Goal: Task Accomplishment & Management: Manage account settings

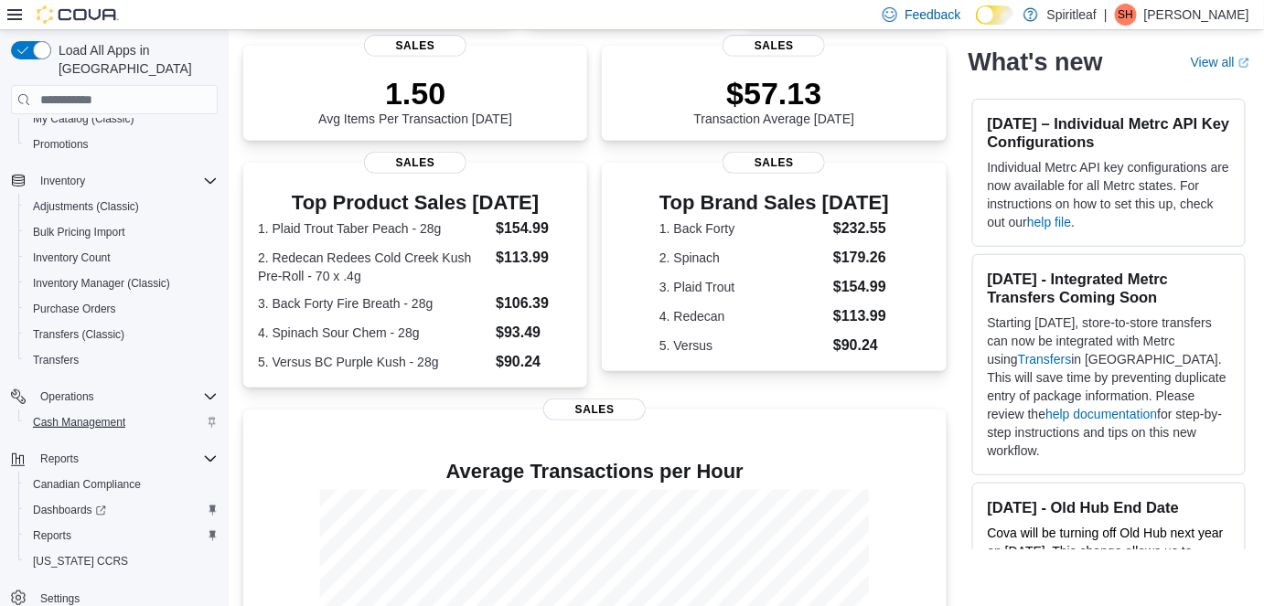
scroll to position [249, 0]
click at [67, 528] on span "Reports" at bounding box center [52, 535] width 38 height 15
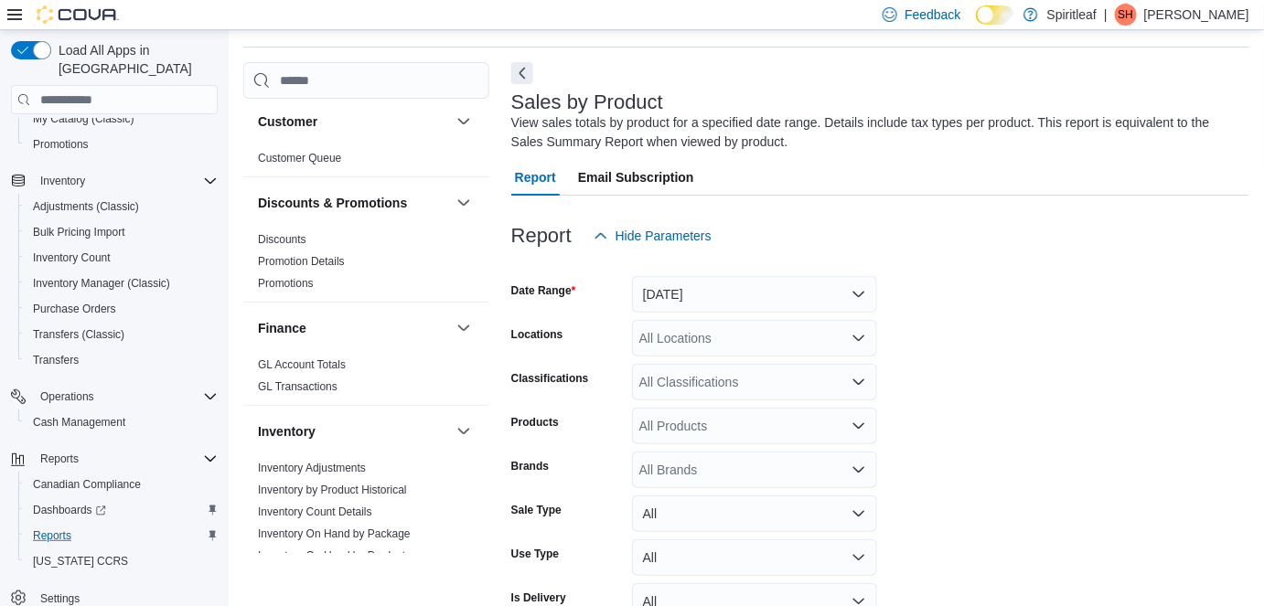
scroll to position [60, 0]
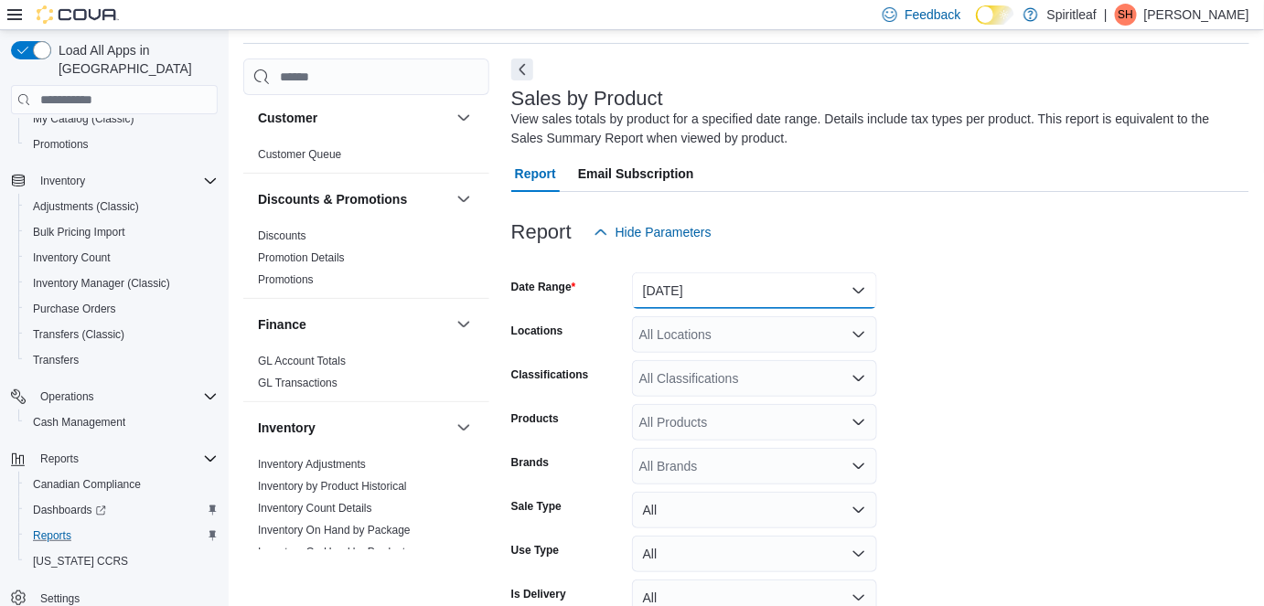
click at [684, 285] on button "[DATE]" at bounding box center [754, 290] width 245 height 37
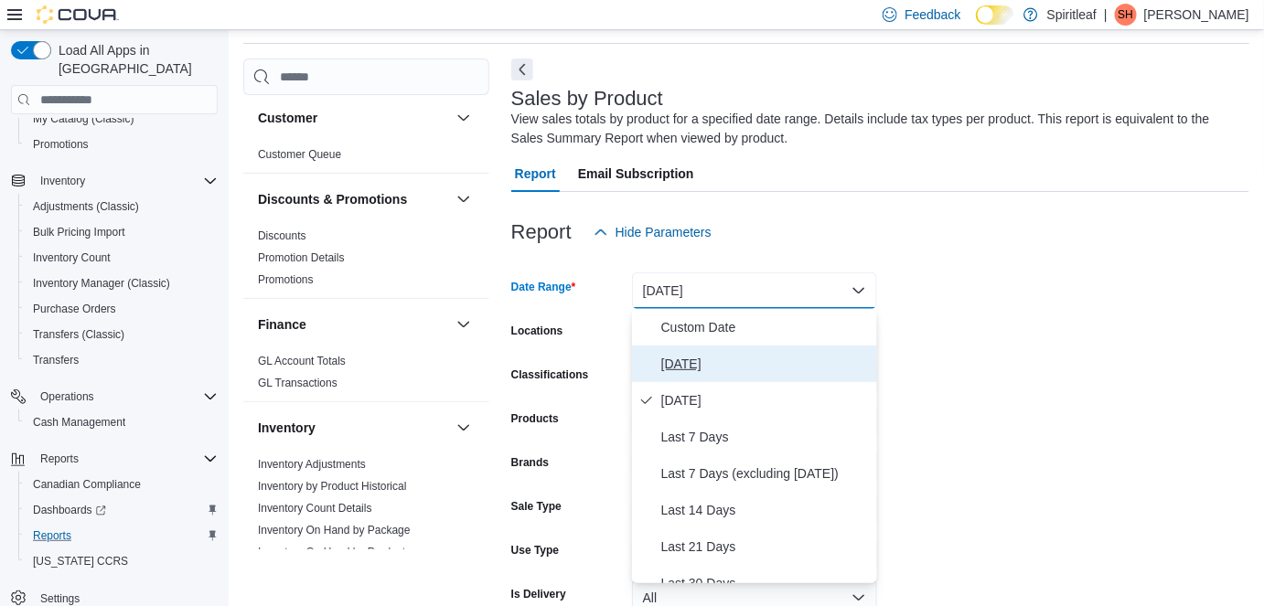
click at [689, 358] on span "[DATE]" at bounding box center [765, 364] width 208 height 22
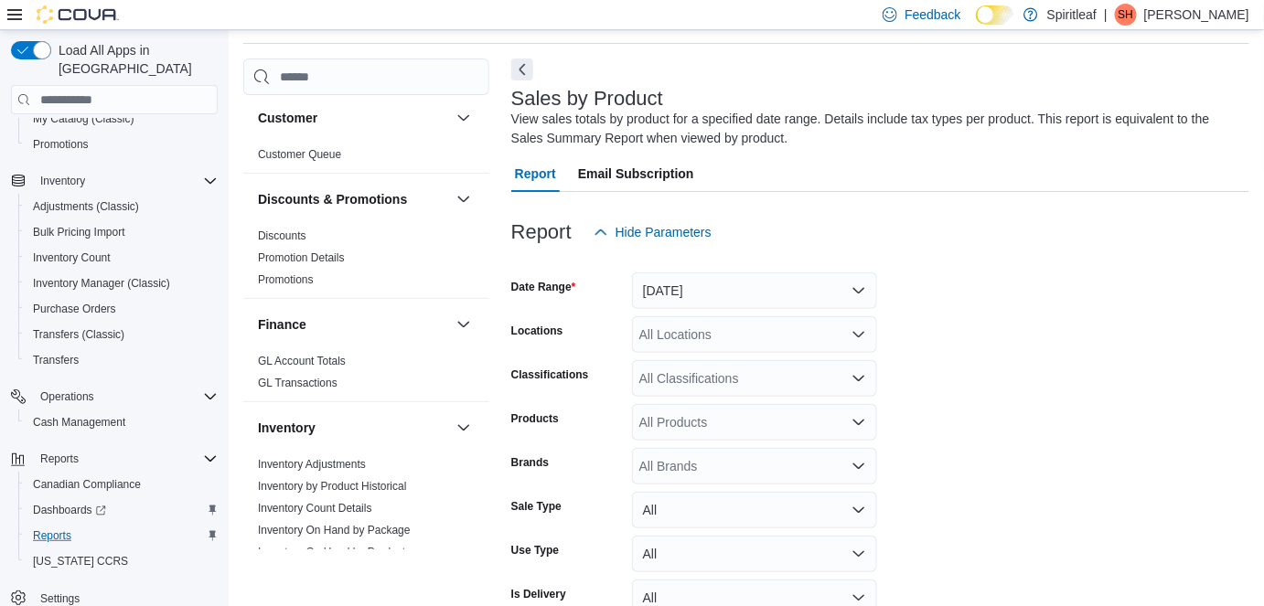
click at [947, 327] on form "Date Range [DATE] Locations All Locations Classifications All Classifications P…" at bounding box center [880, 459] width 738 height 417
click at [771, 327] on div "All Locations" at bounding box center [754, 334] width 245 height 37
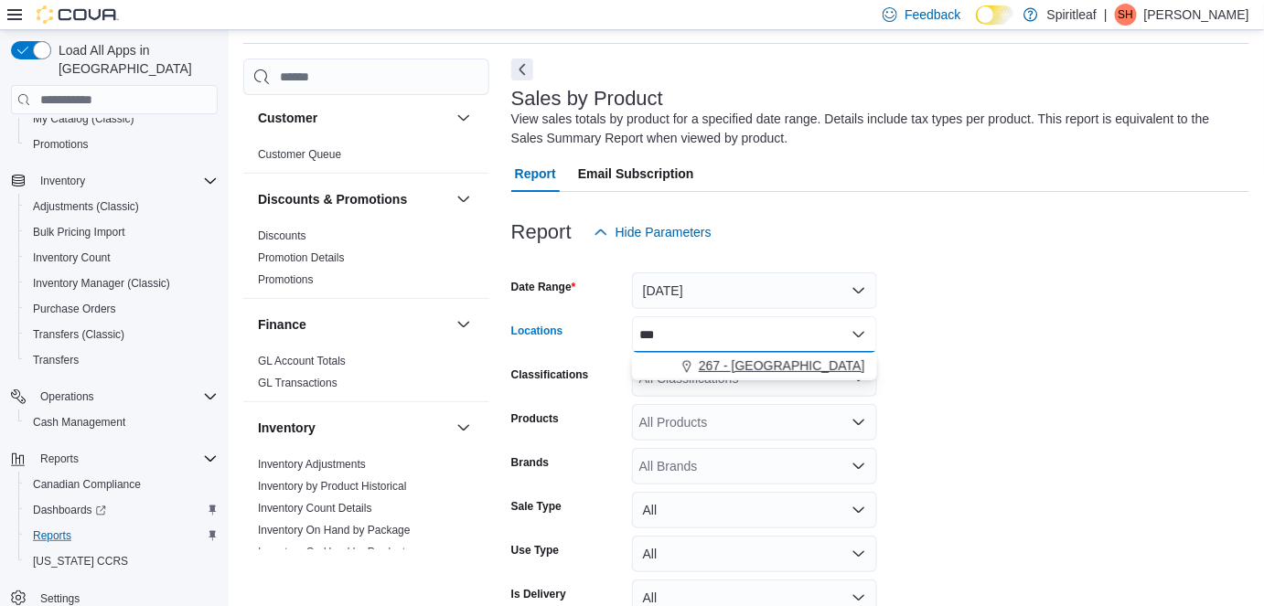
type input "***"
click at [789, 361] on div "267 - [GEOGRAPHIC_DATA]" at bounding box center [754, 366] width 223 height 18
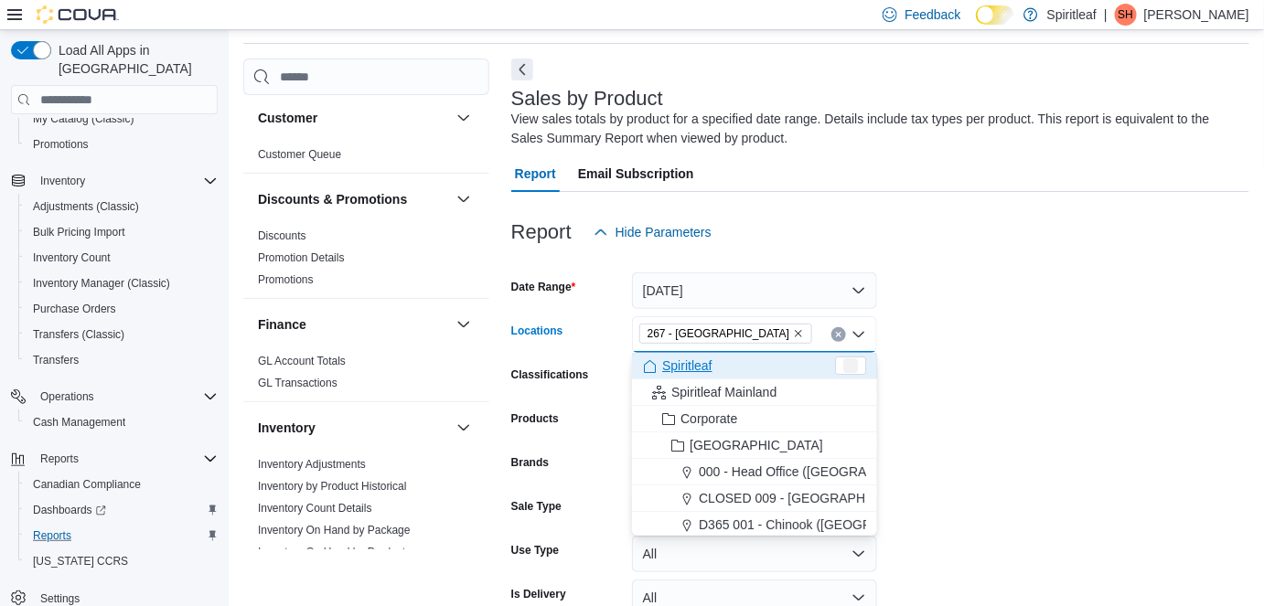
click at [1113, 296] on form "Date Range [DATE] Locations 267 - [GEOGRAPHIC_DATA] Combo box. Selected. 267 - …" at bounding box center [880, 459] width 738 height 417
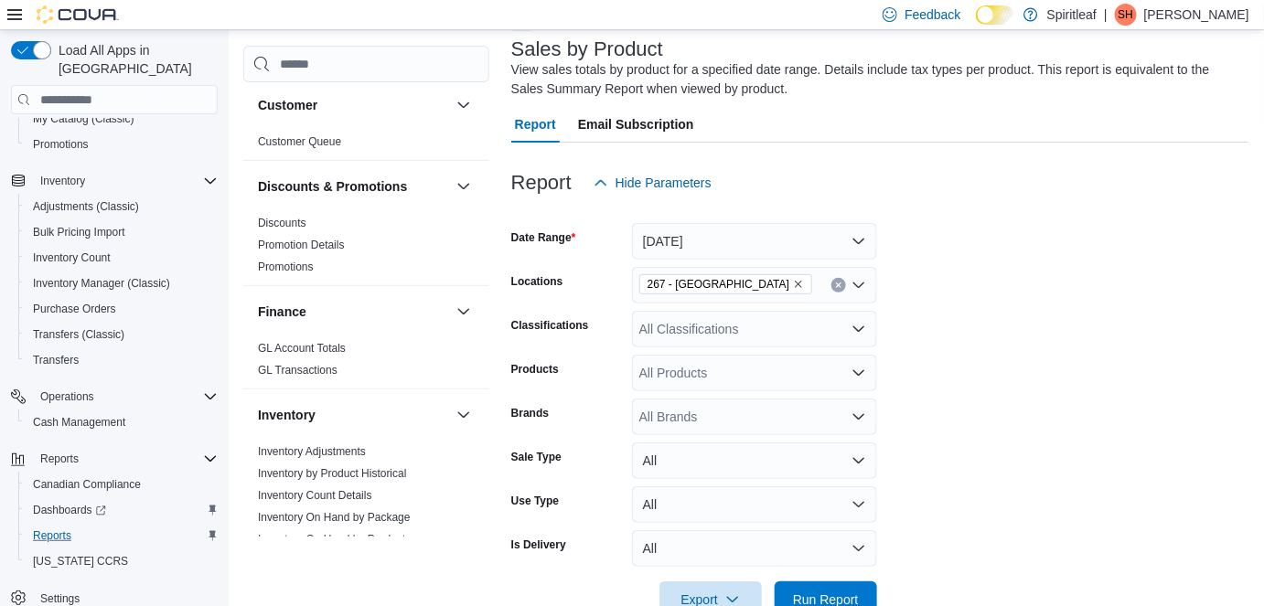
scroll to position [158, 0]
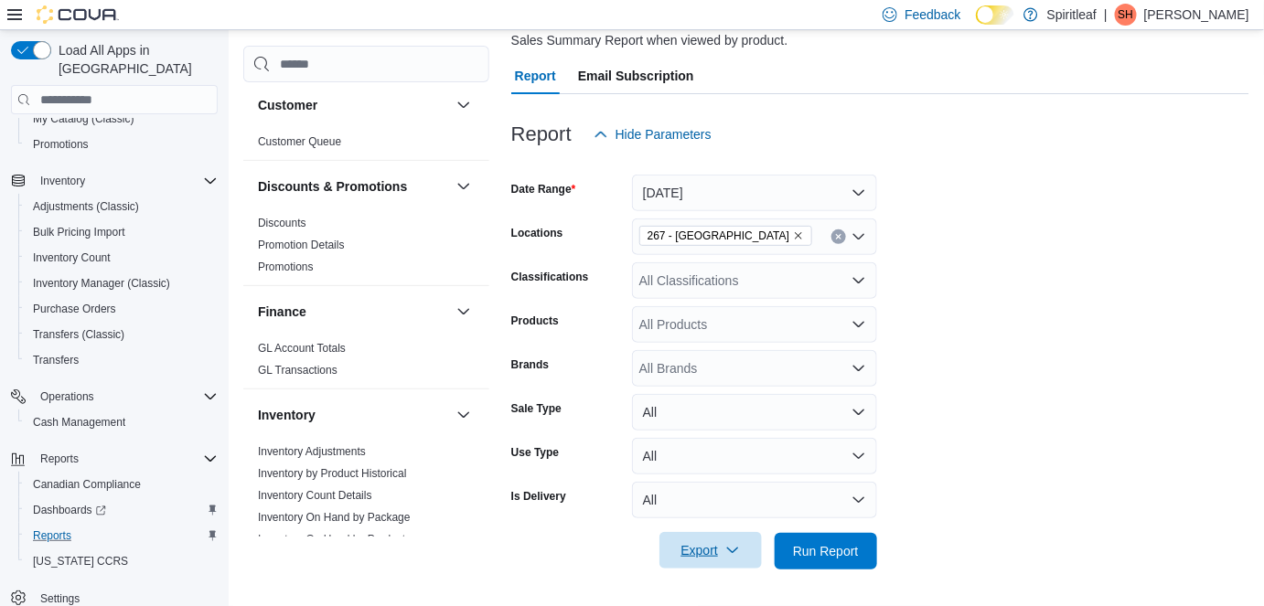
click at [750, 550] on span "Export" at bounding box center [710, 550] width 80 height 37
click at [753, 449] on button "Export to Excel" at bounding box center [713, 441] width 104 height 37
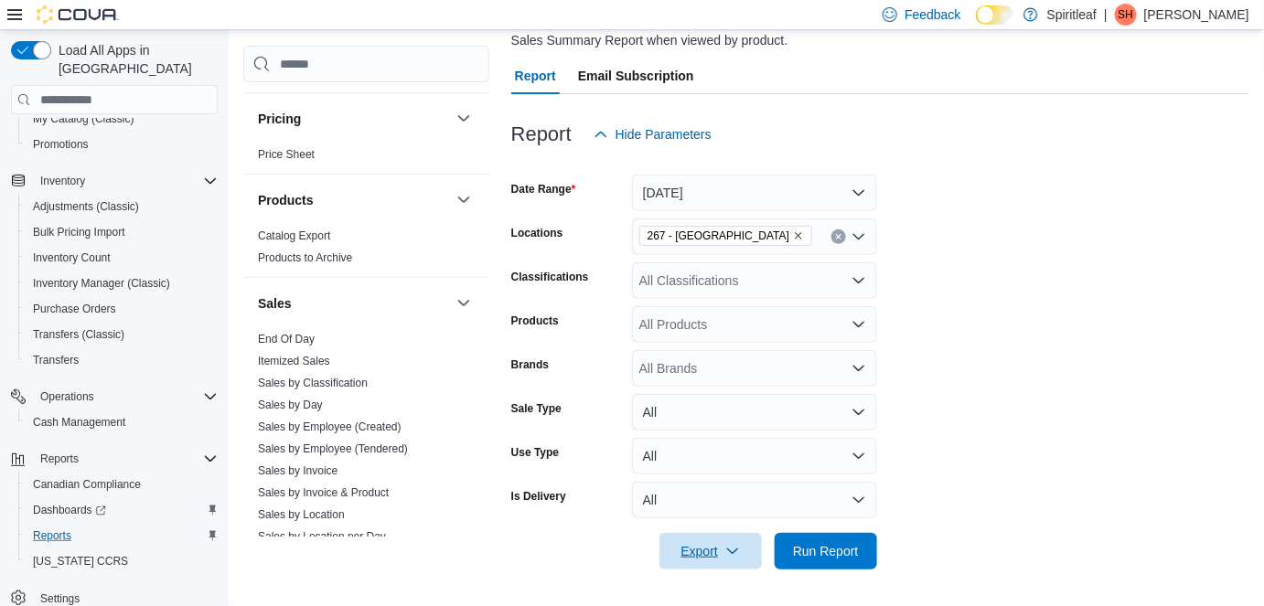
scroll to position [1246, 0]
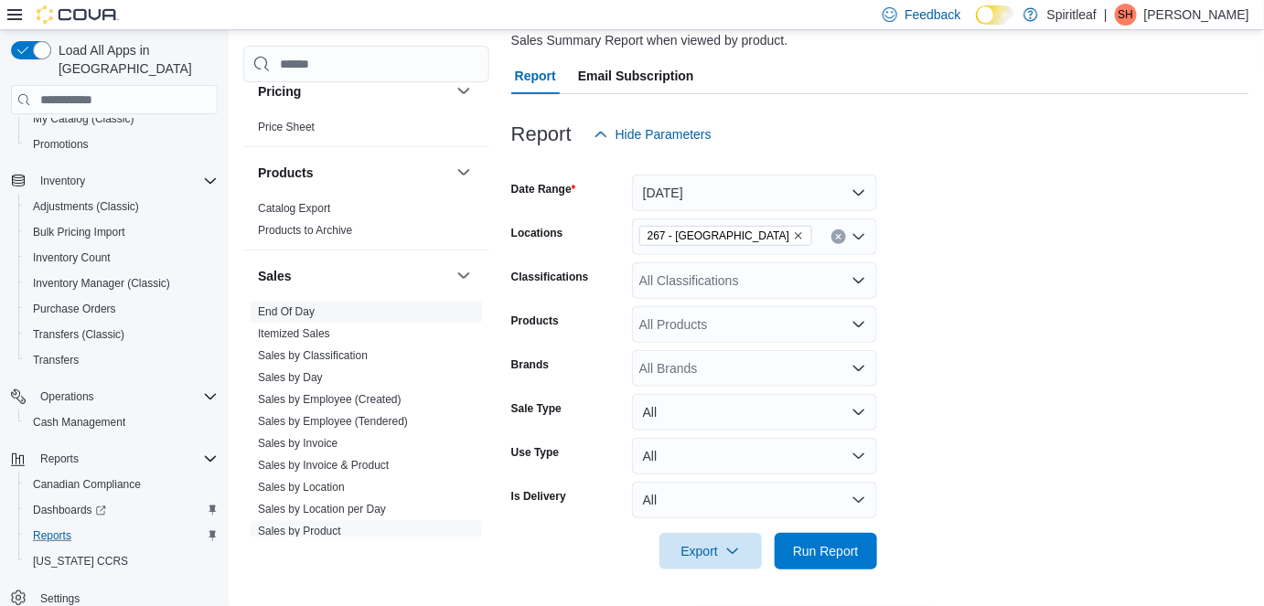
click at [306, 306] on link "End Of Day" at bounding box center [286, 312] width 57 height 13
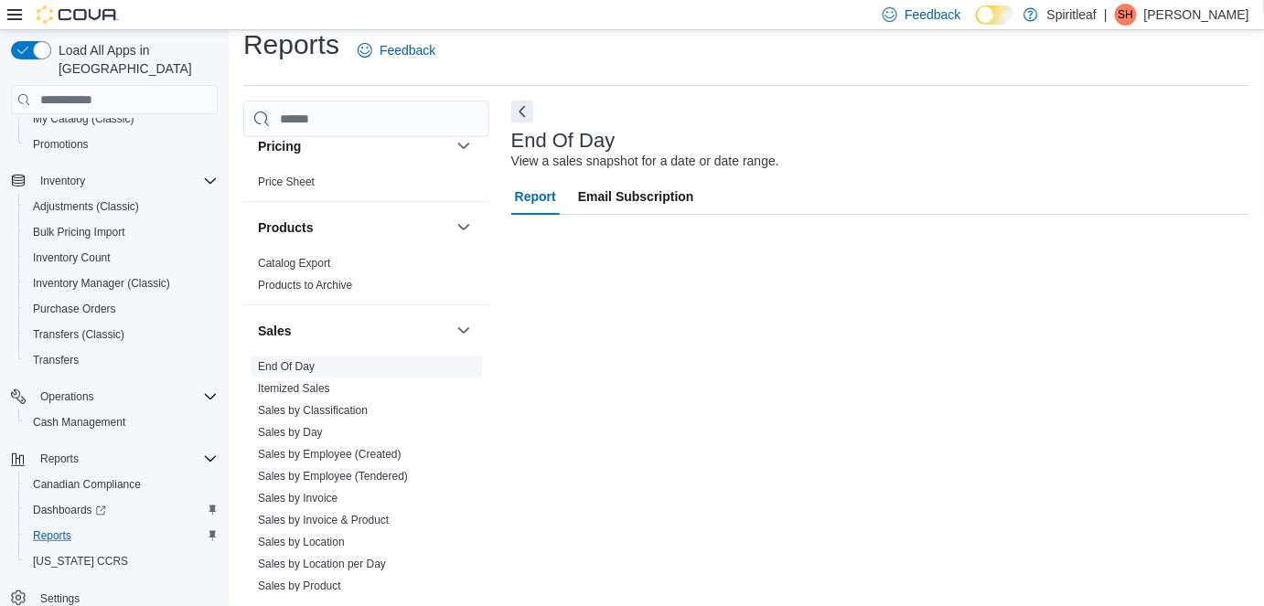
scroll to position [18, 0]
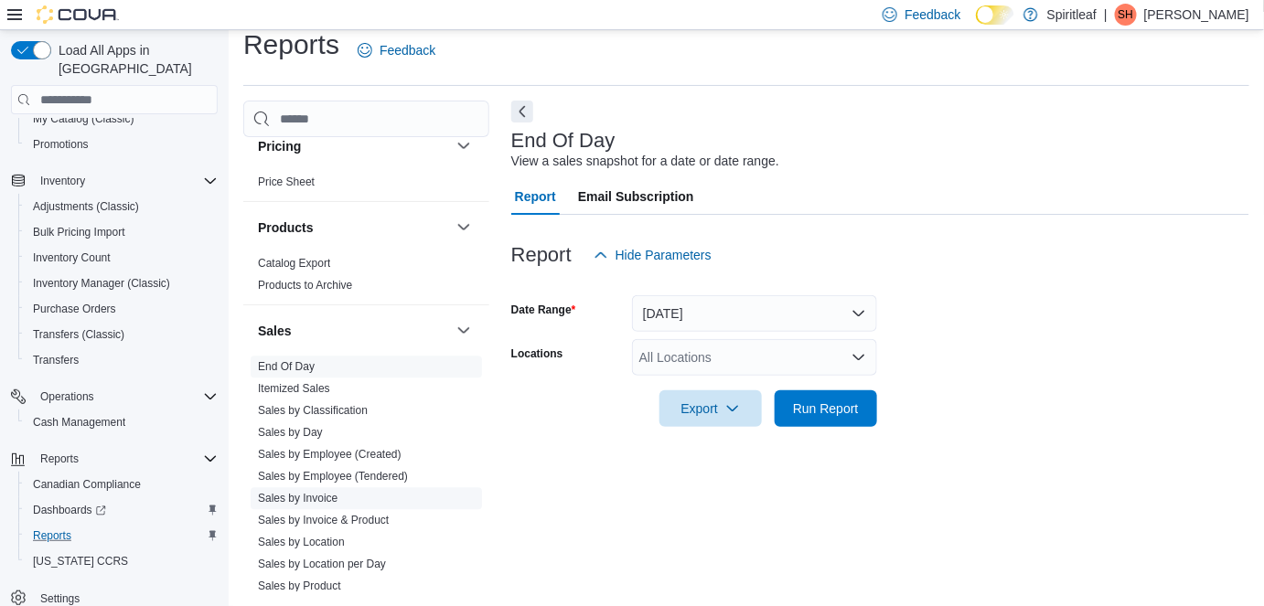
click at [362, 488] on span "Sales by Invoice" at bounding box center [366, 499] width 231 height 22
click at [336, 493] on link "Sales by Invoice" at bounding box center [298, 499] width 80 height 13
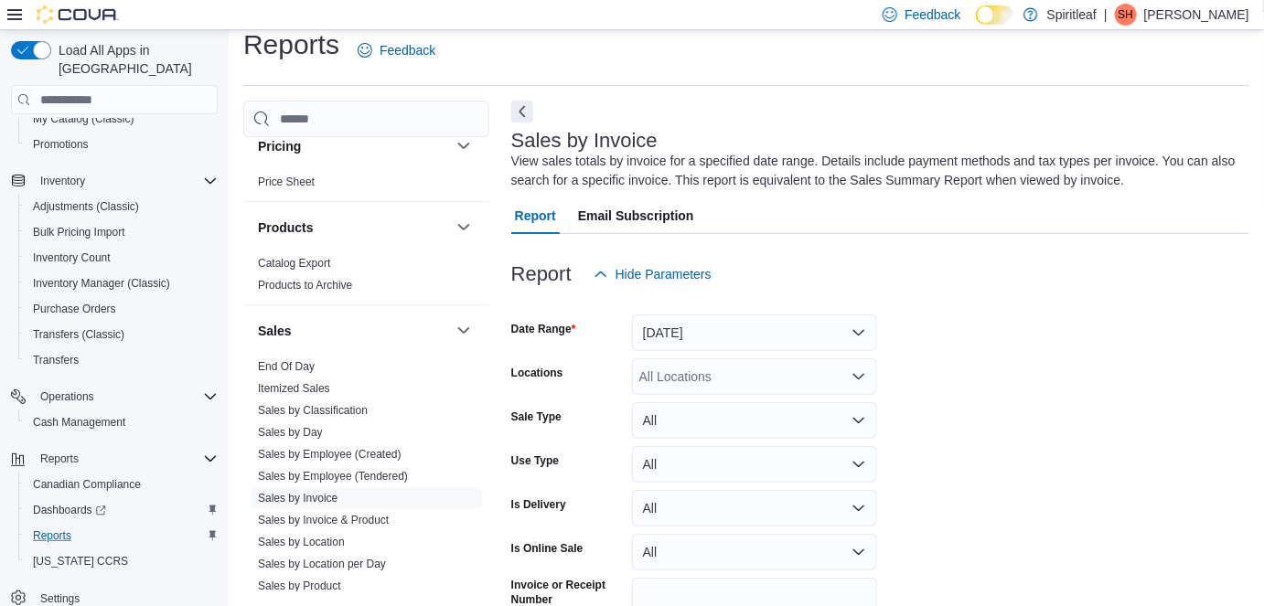
scroll to position [60, 0]
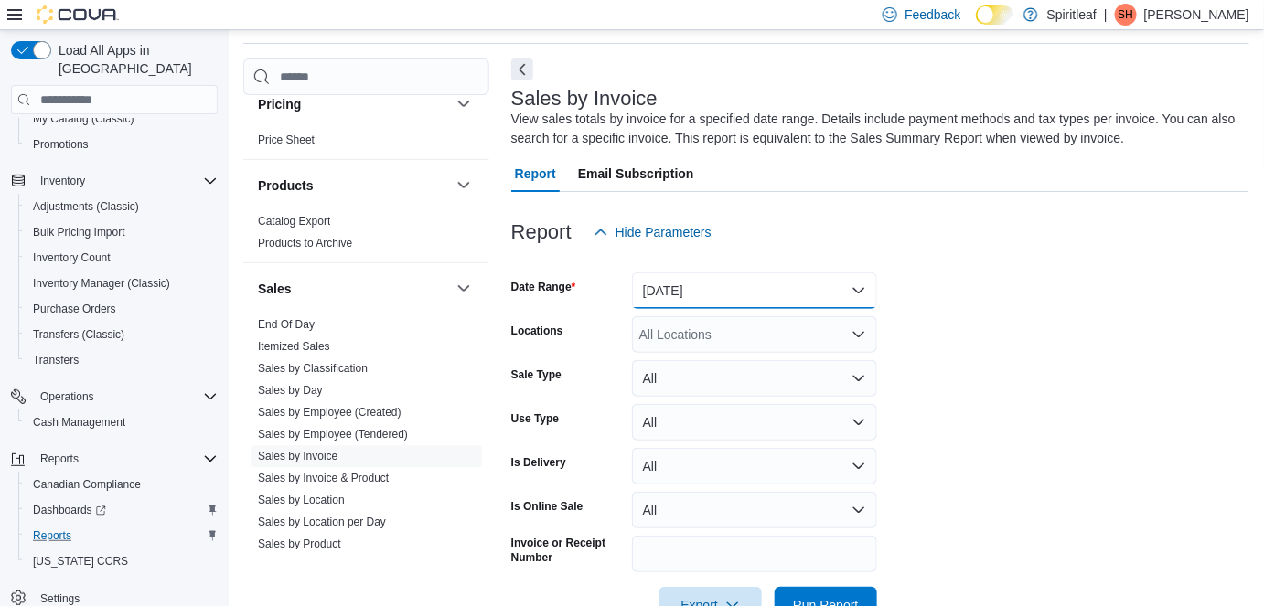
click at [683, 283] on button "[DATE]" at bounding box center [754, 290] width 245 height 37
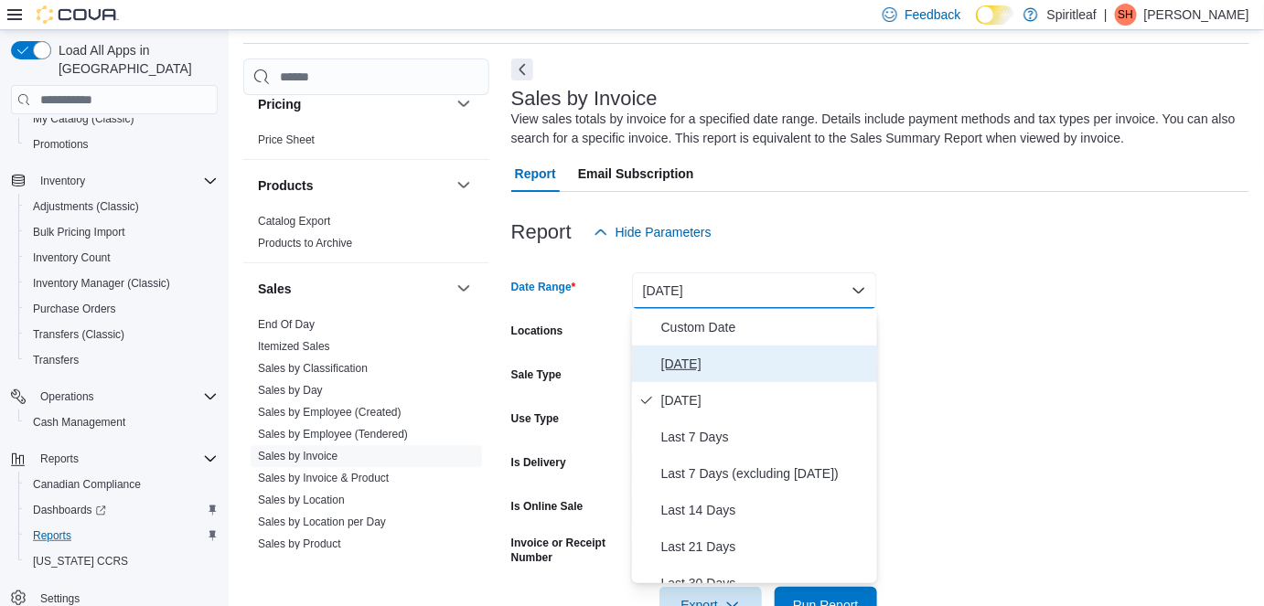
click at [705, 366] on span "[DATE]" at bounding box center [765, 364] width 208 height 22
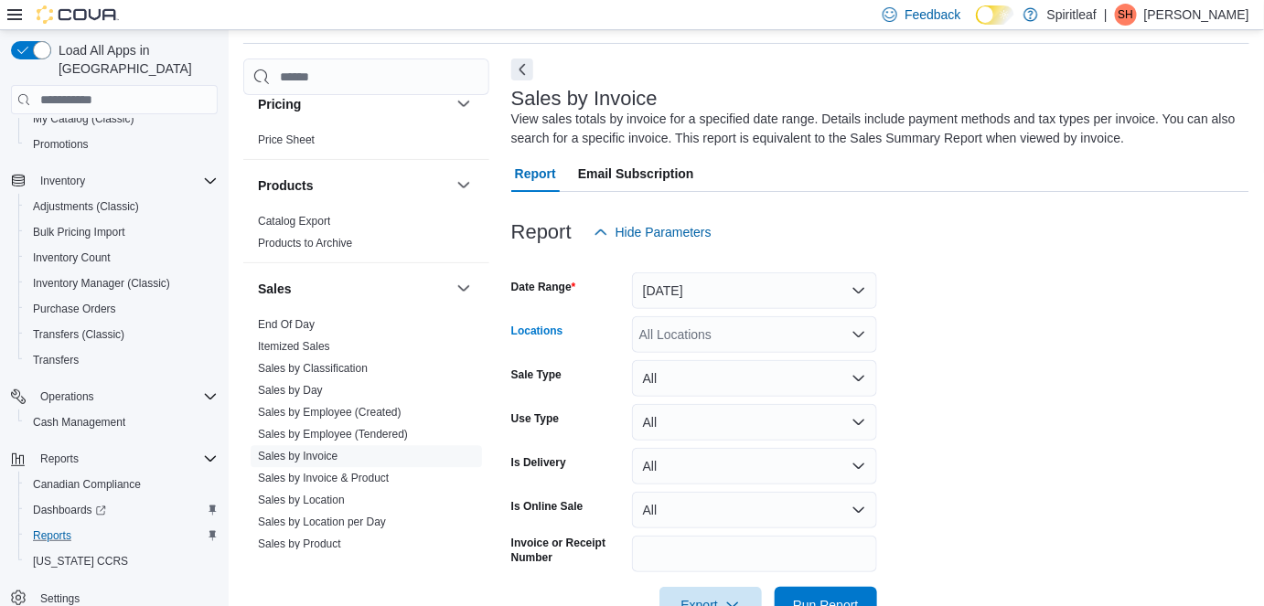
click at [704, 327] on div "All Locations" at bounding box center [754, 334] width 245 height 37
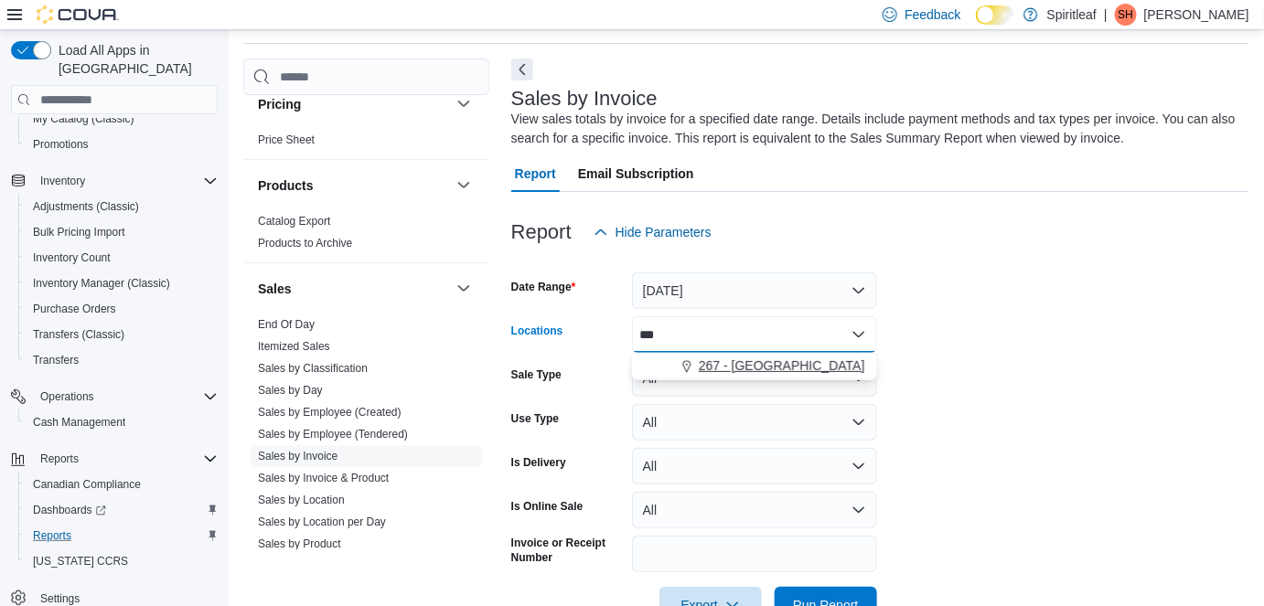
type input "***"
click at [736, 354] on button "267 - [GEOGRAPHIC_DATA]" at bounding box center [754, 366] width 245 height 27
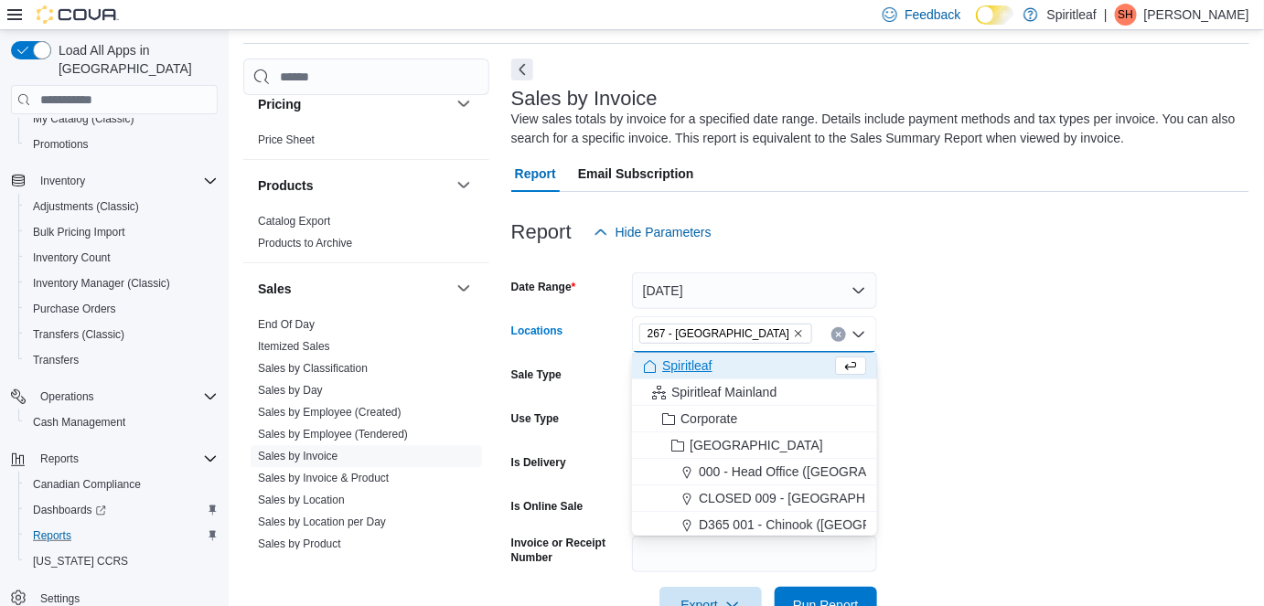
click at [893, 341] on form "Date Range [DATE] Locations 267 - [GEOGRAPHIC_DATA] Combo box. Selected. 267 - …" at bounding box center [880, 437] width 738 height 373
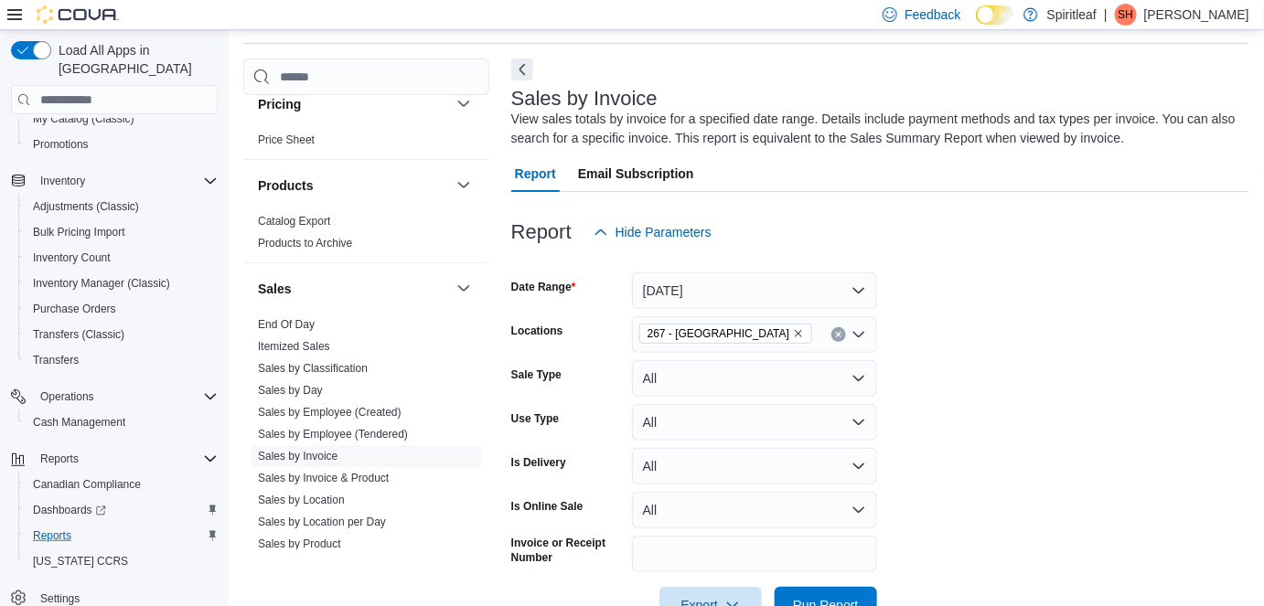
scroll to position [114, 0]
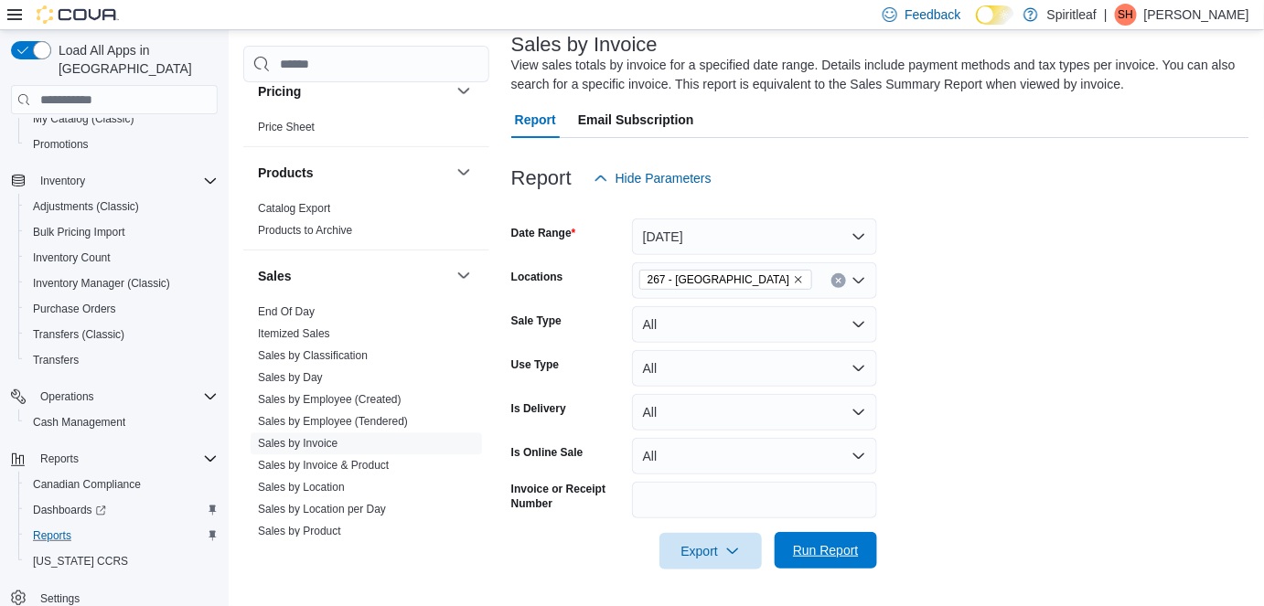
click at [838, 539] on span "Run Report" at bounding box center [825, 550] width 80 height 37
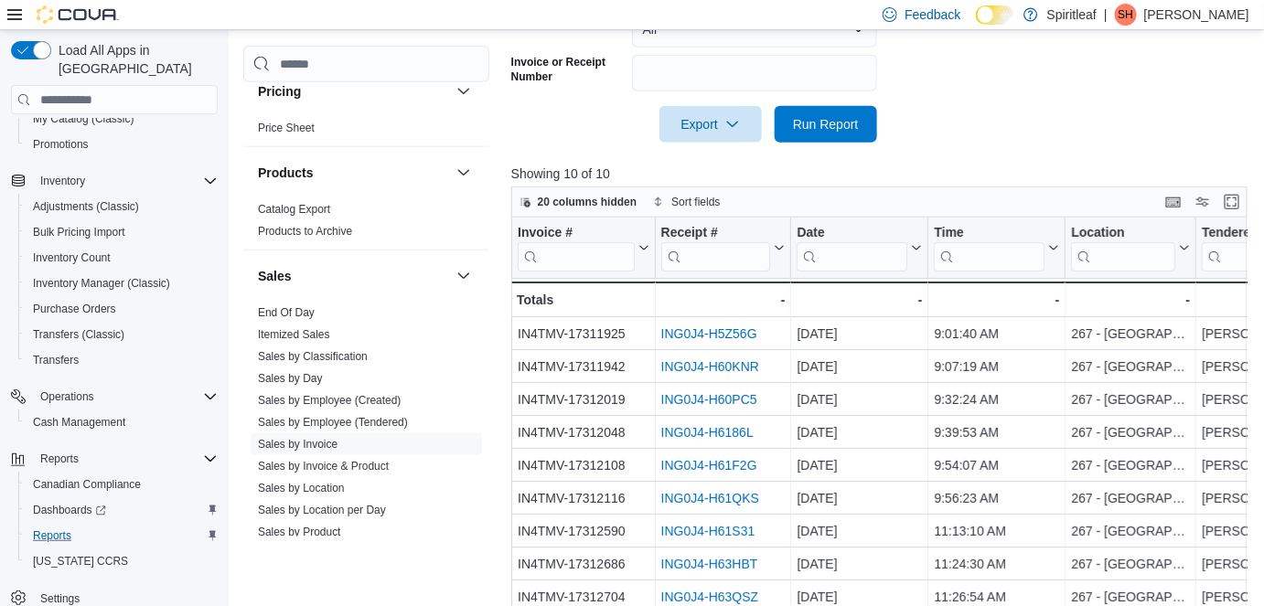
scroll to position [621, 0]
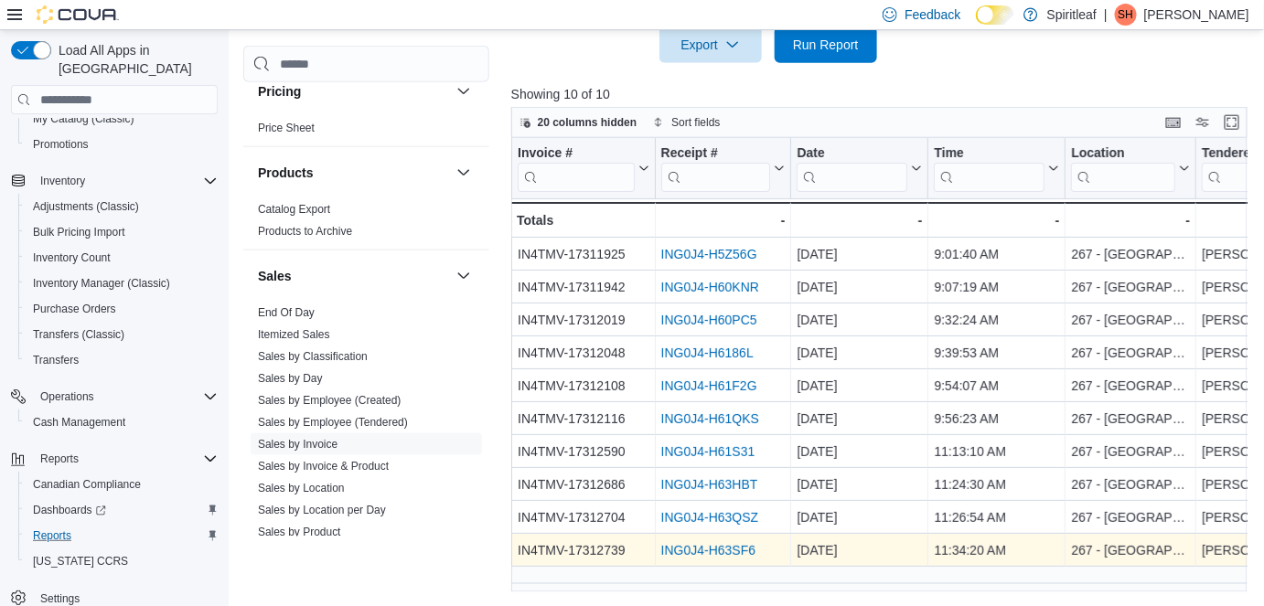
click at [713, 551] on link "ING0J4-H63SF6" at bounding box center [707, 550] width 94 height 15
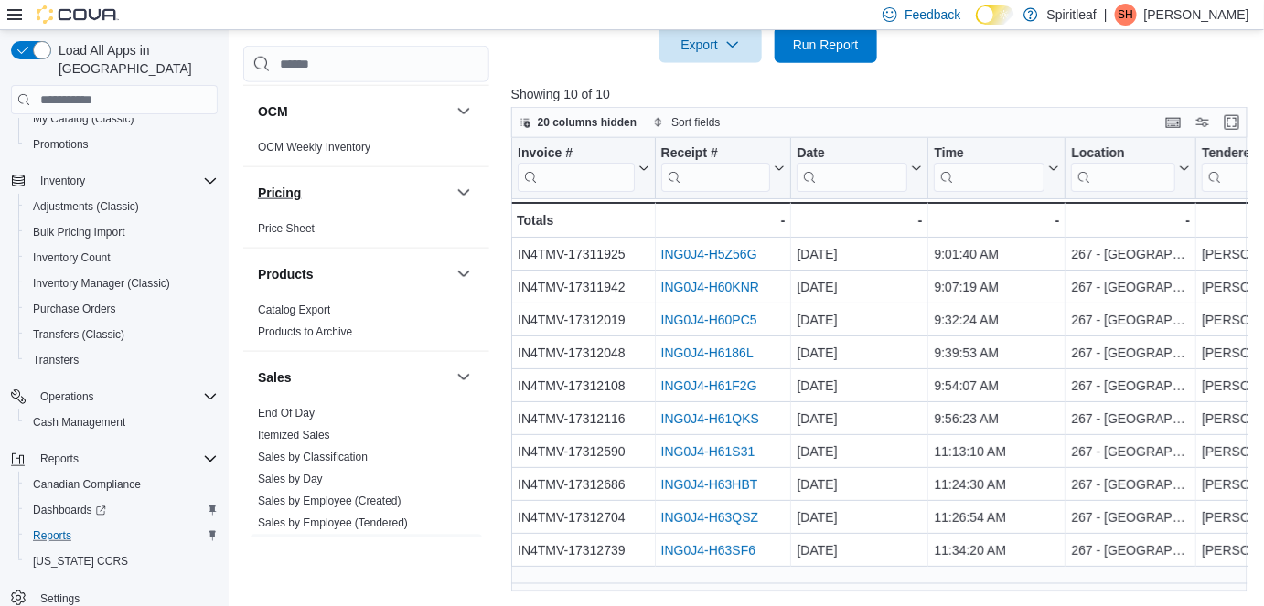
scroll to position [1246, 0]
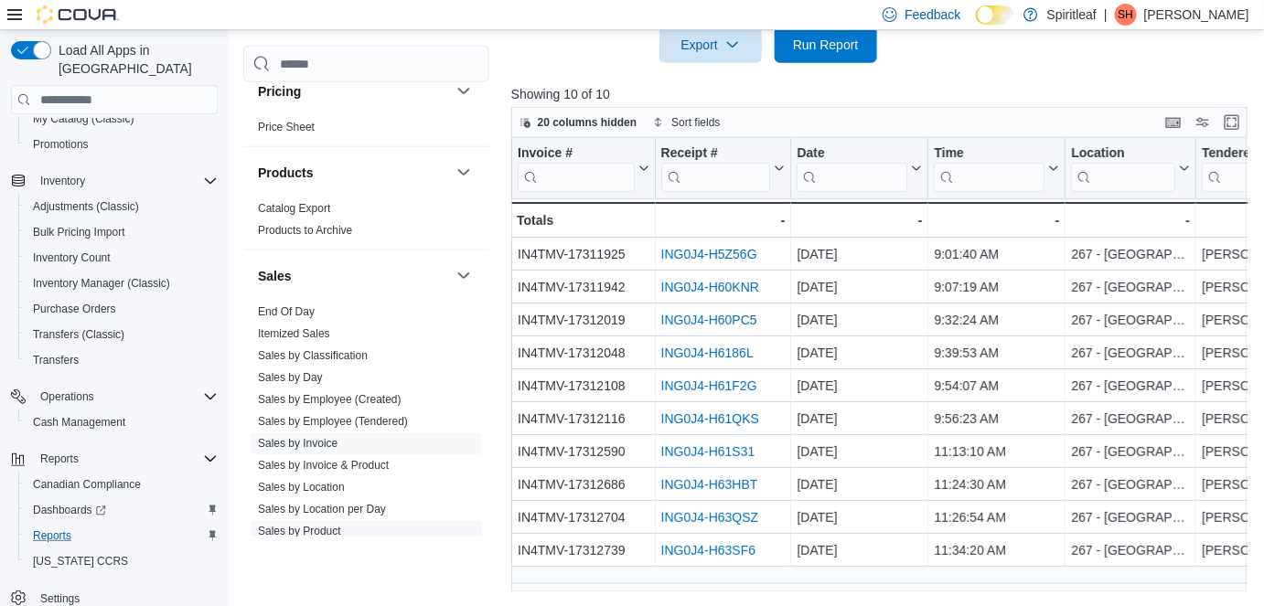
click at [326, 526] on link "Sales by Product" at bounding box center [299, 532] width 83 height 13
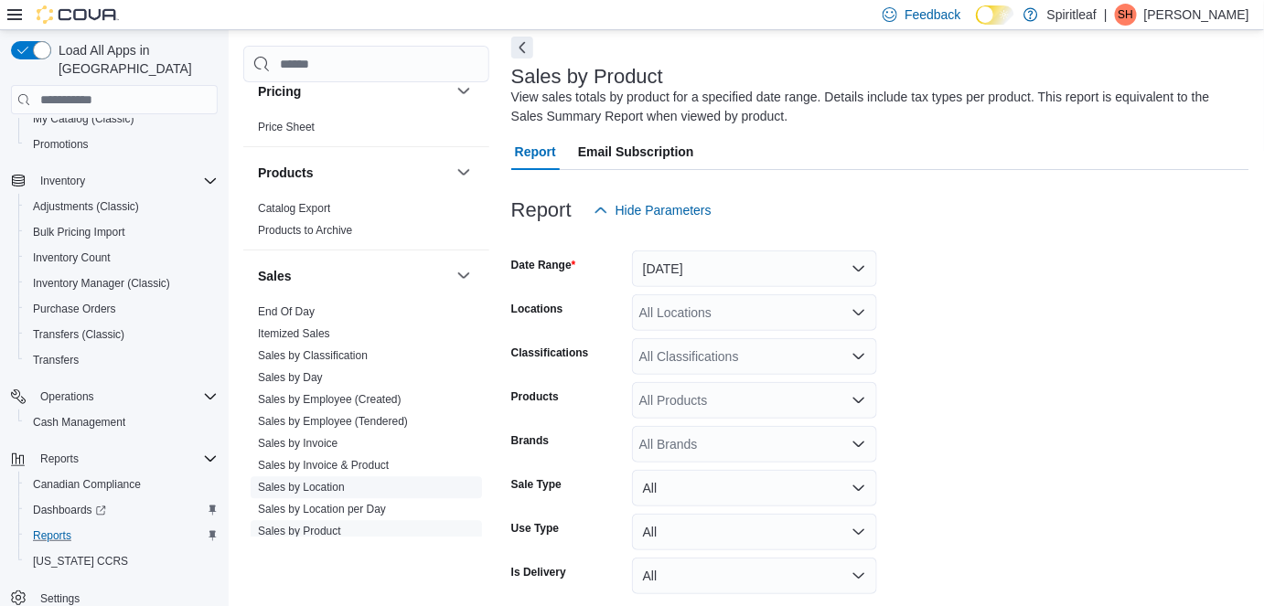
scroll to position [60, 0]
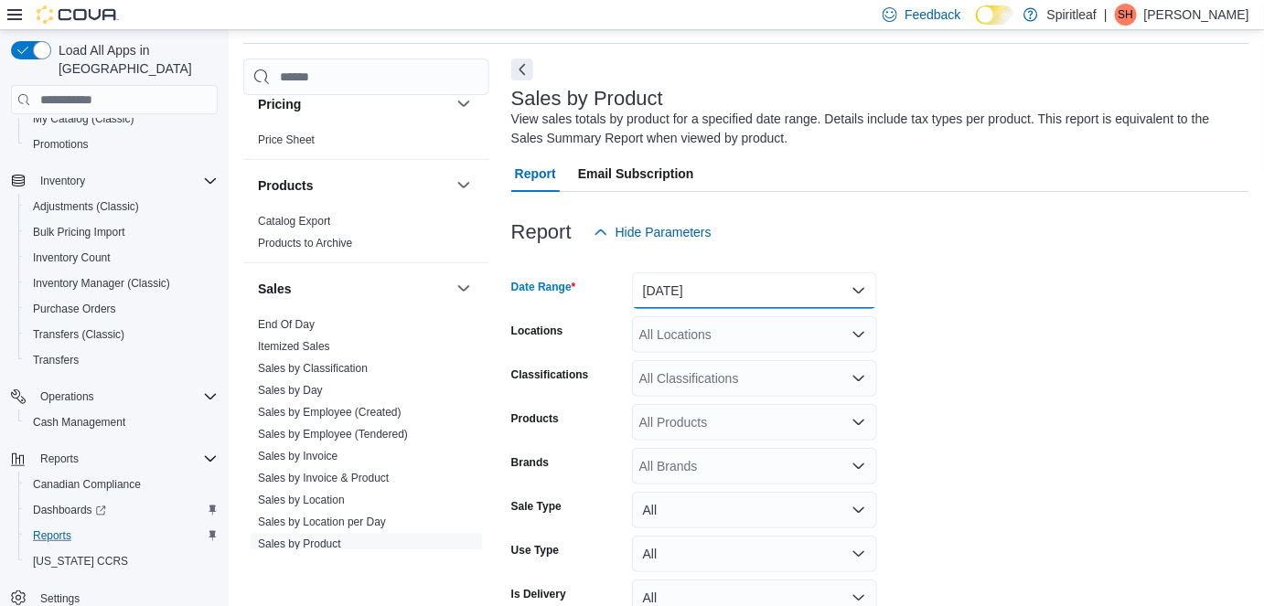
click at [735, 283] on button "[DATE]" at bounding box center [754, 290] width 245 height 37
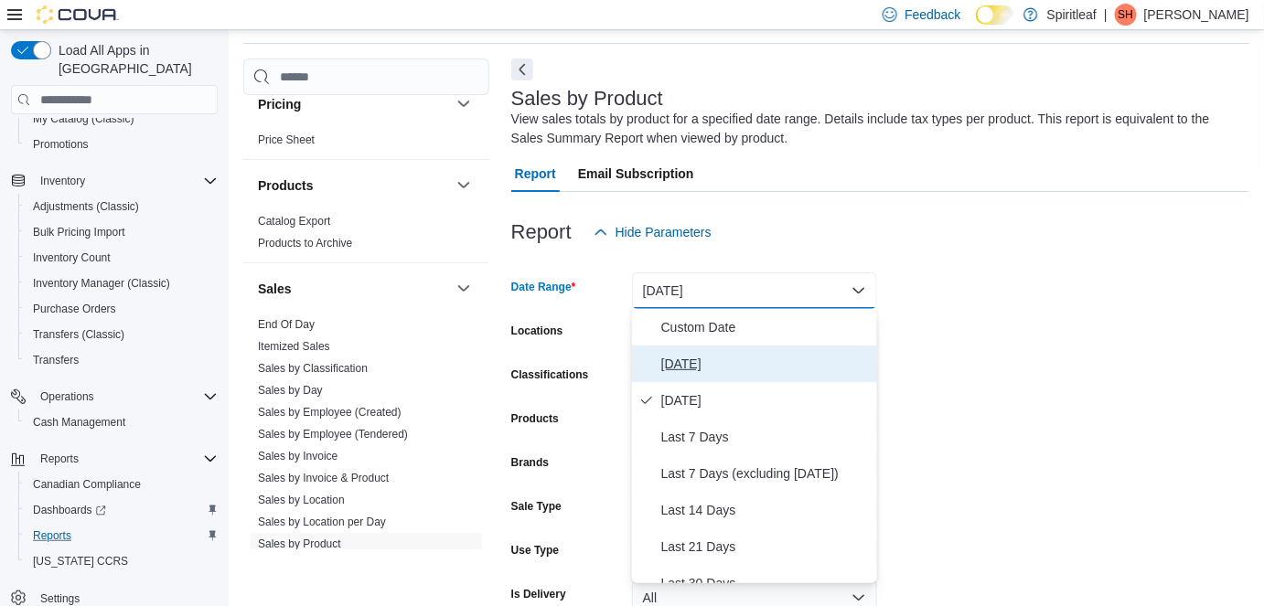
click at [689, 361] on span "[DATE]" at bounding box center [765, 364] width 208 height 22
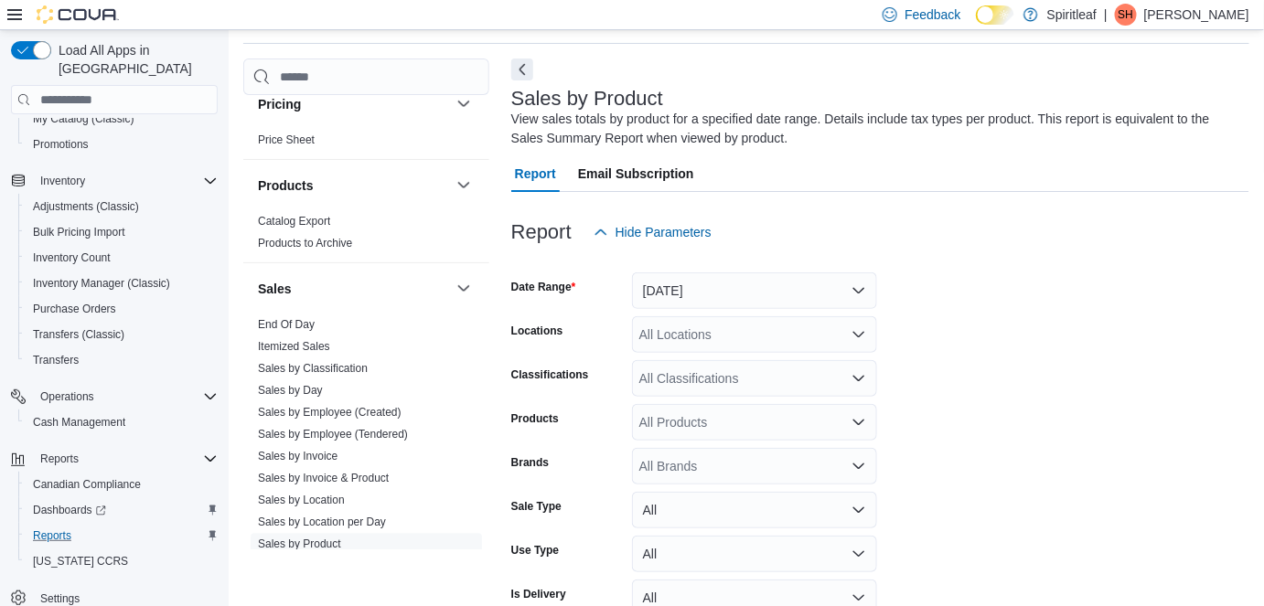
click at [1036, 342] on form "Date Range [DATE] Locations All Locations Classifications All Classifications P…" at bounding box center [880, 459] width 738 height 417
click at [655, 336] on div "All Locations" at bounding box center [754, 334] width 245 height 37
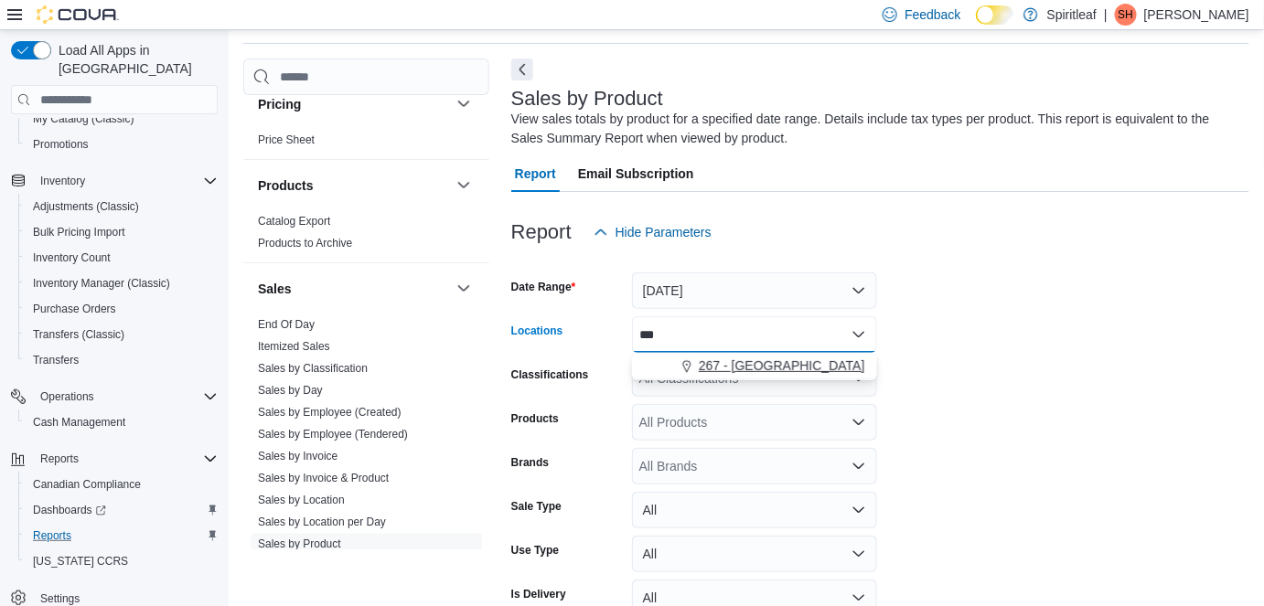
type input "***"
click at [704, 365] on span "267 - [GEOGRAPHIC_DATA]" at bounding box center [781, 366] width 166 height 18
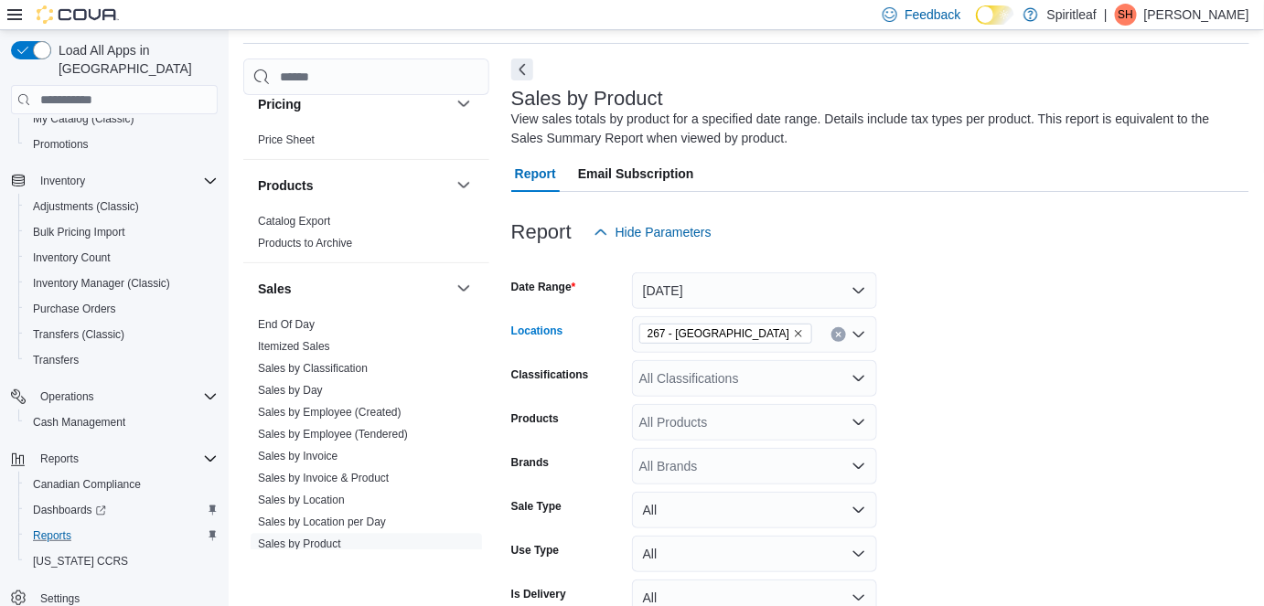
scroll to position [158, 0]
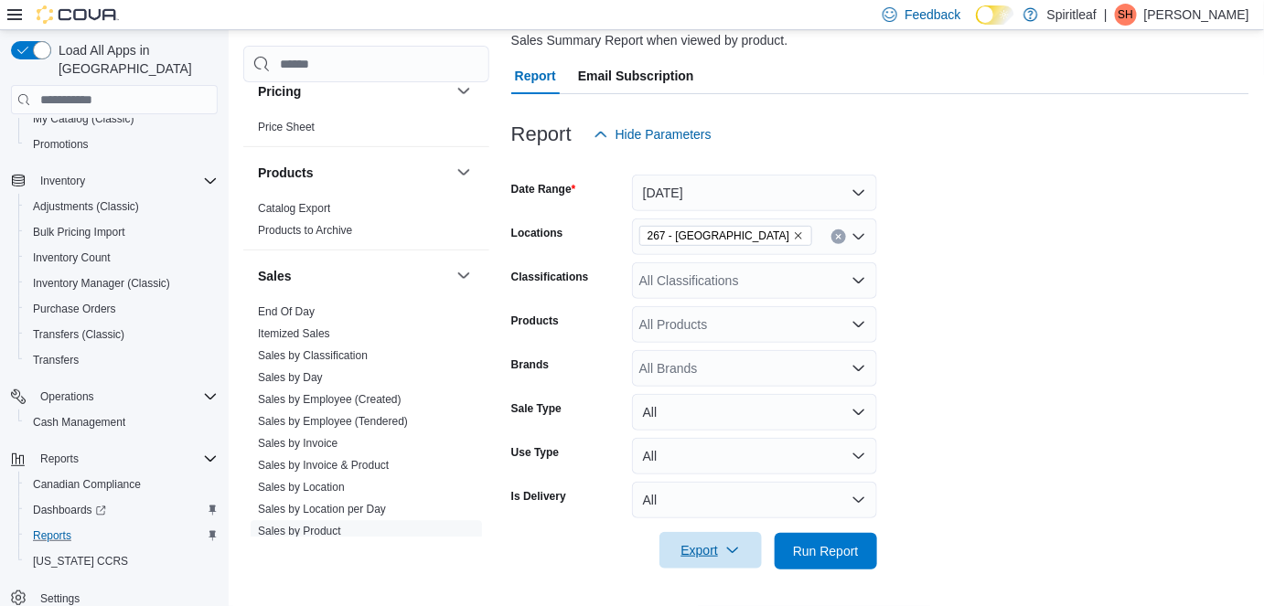
click at [730, 541] on span "Export" at bounding box center [710, 550] width 80 height 37
click at [739, 442] on span "Export to Excel" at bounding box center [713, 441] width 82 height 15
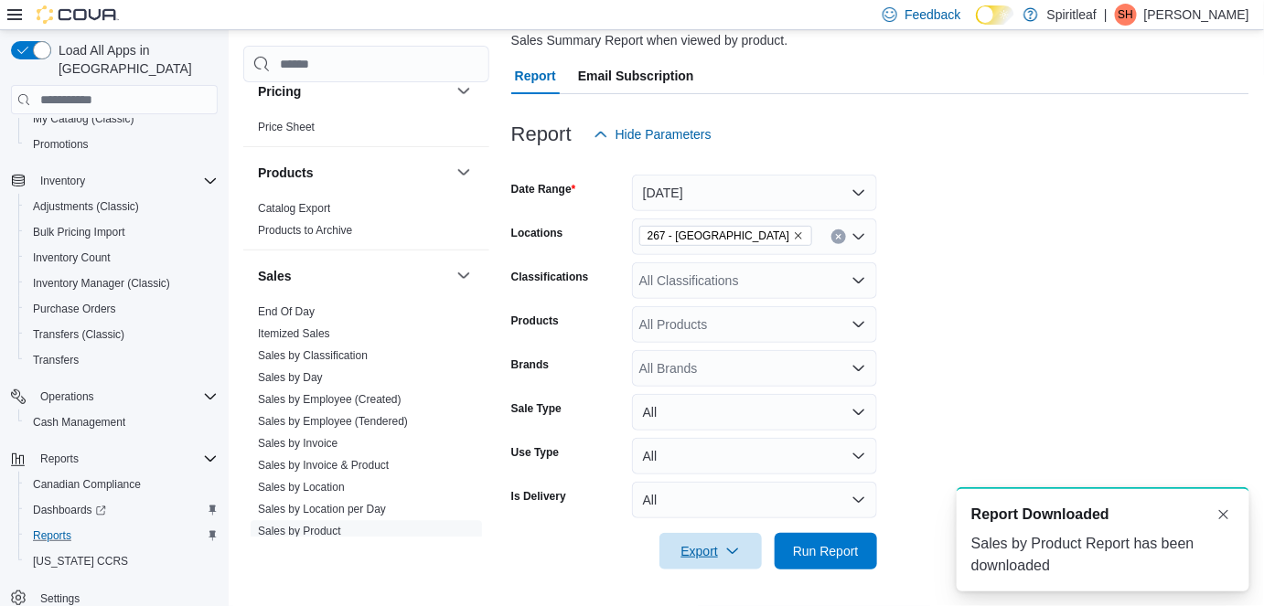
scroll to position [0, 0]
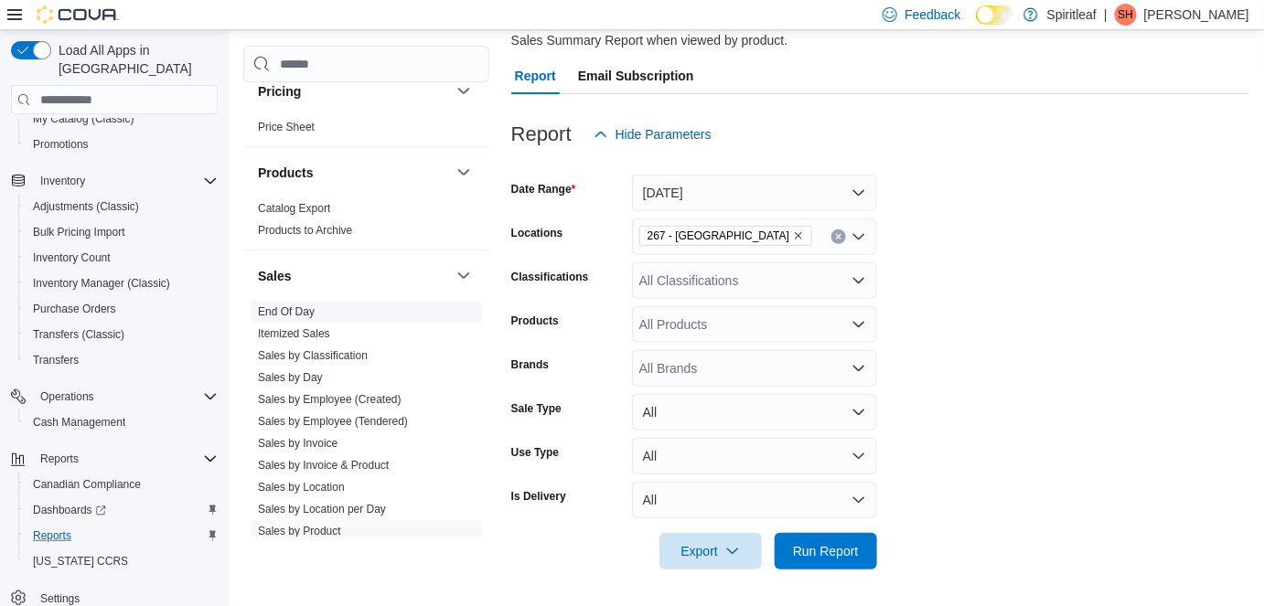
click at [288, 306] on link "End Of Day" at bounding box center [286, 312] width 57 height 13
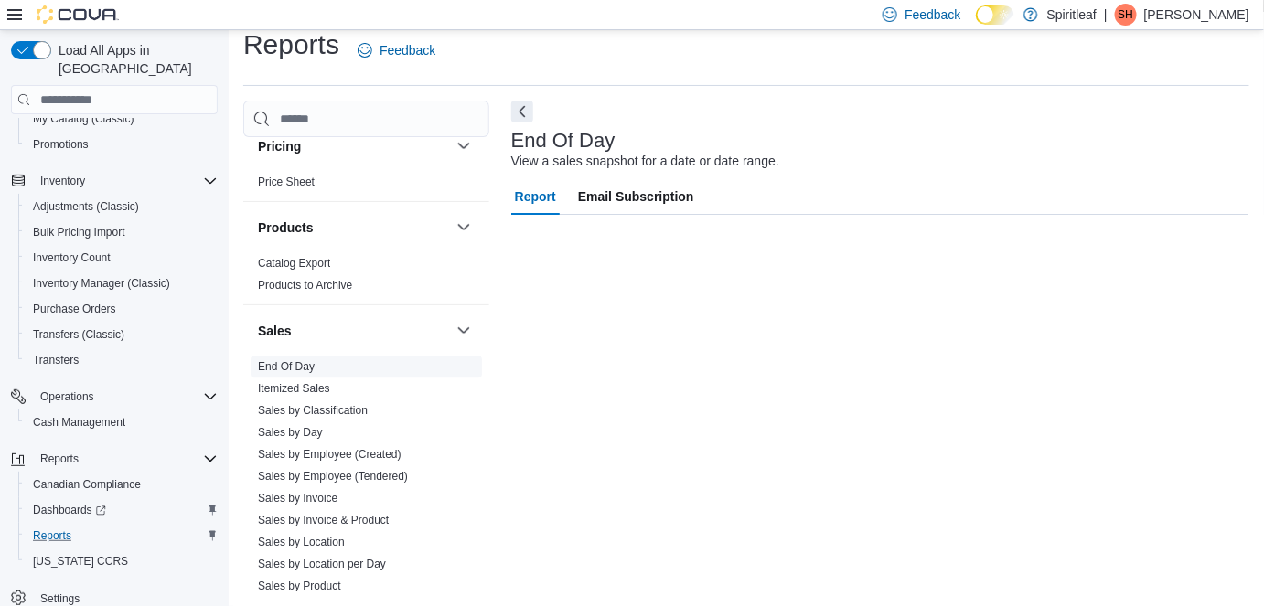
scroll to position [18, 0]
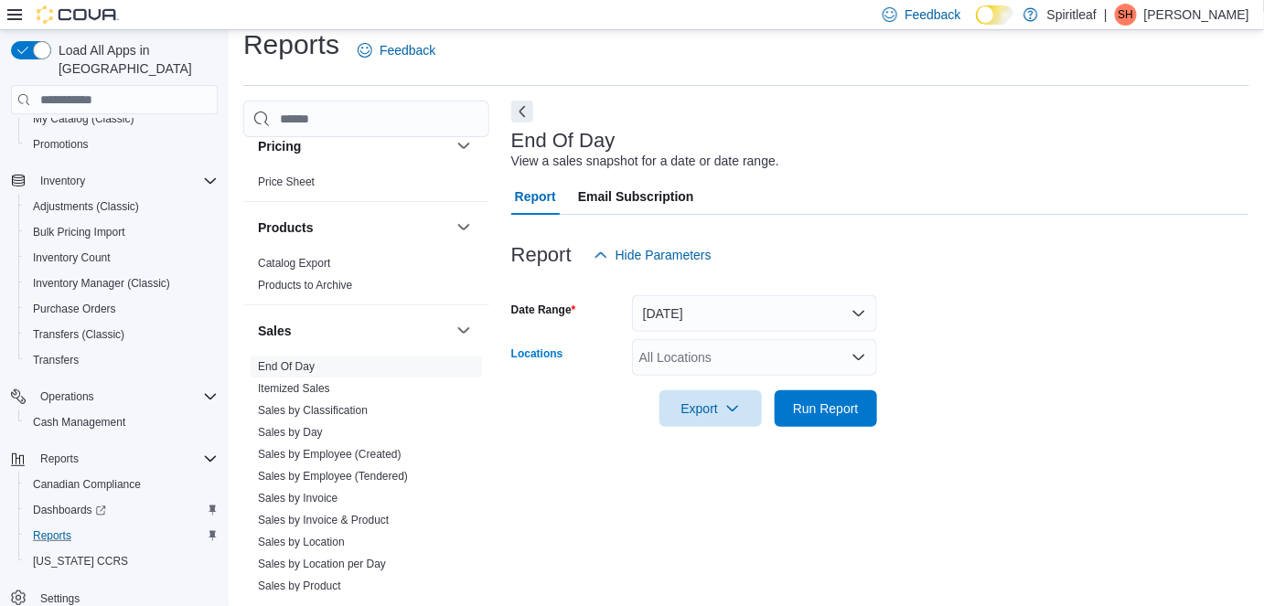
click at [719, 358] on div "All Locations" at bounding box center [754, 357] width 245 height 37
type input "***"
click at [723, 376] on button "267 - [GEOGRAPHIC_DATA]" at bounding box center [754, 389] width 245 height 27
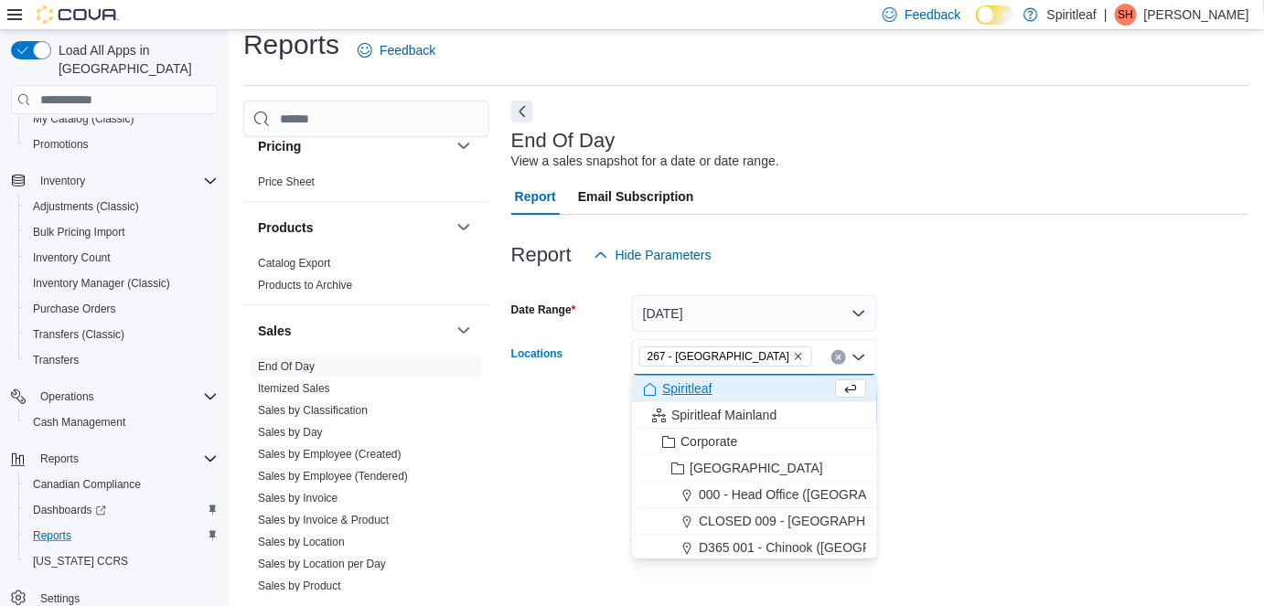
click at [899, 351] on form "Date Range [DATE] Locations 267 - [GEOGRAPHIC_DATA] Combo box. Selected. 267 - …" at bounding box center [880, 350] width 738 height 154
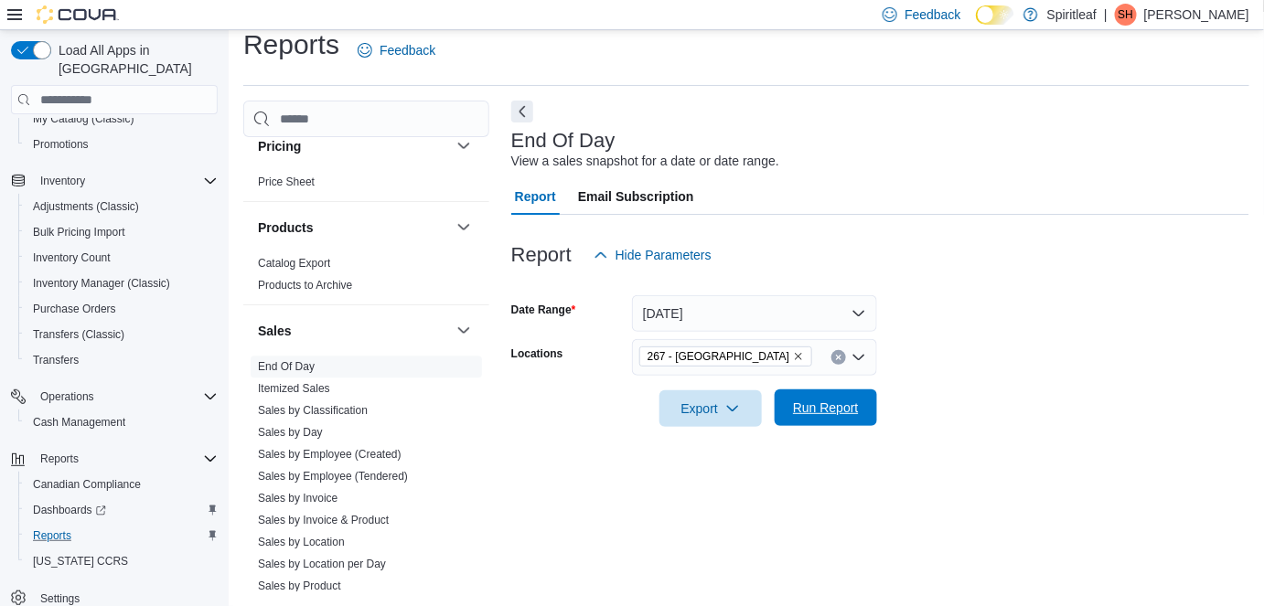
click at [844, 403] on span "Run Report" at bounding box center [826, 408] width 66 height 18
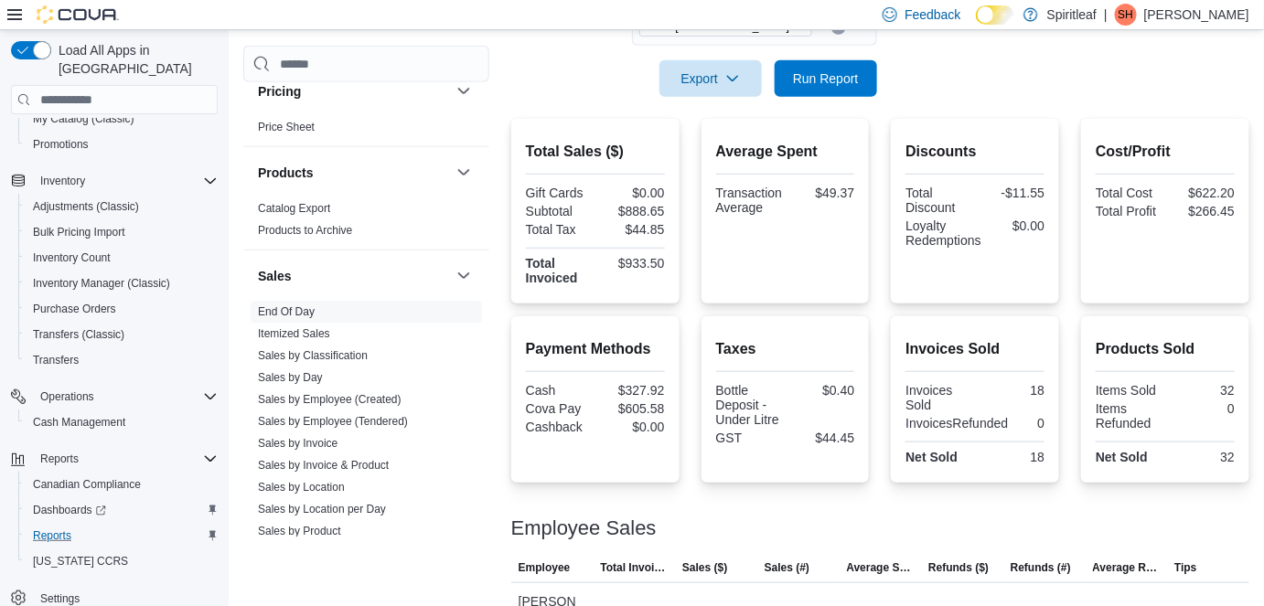
scroll to position [377, 0]
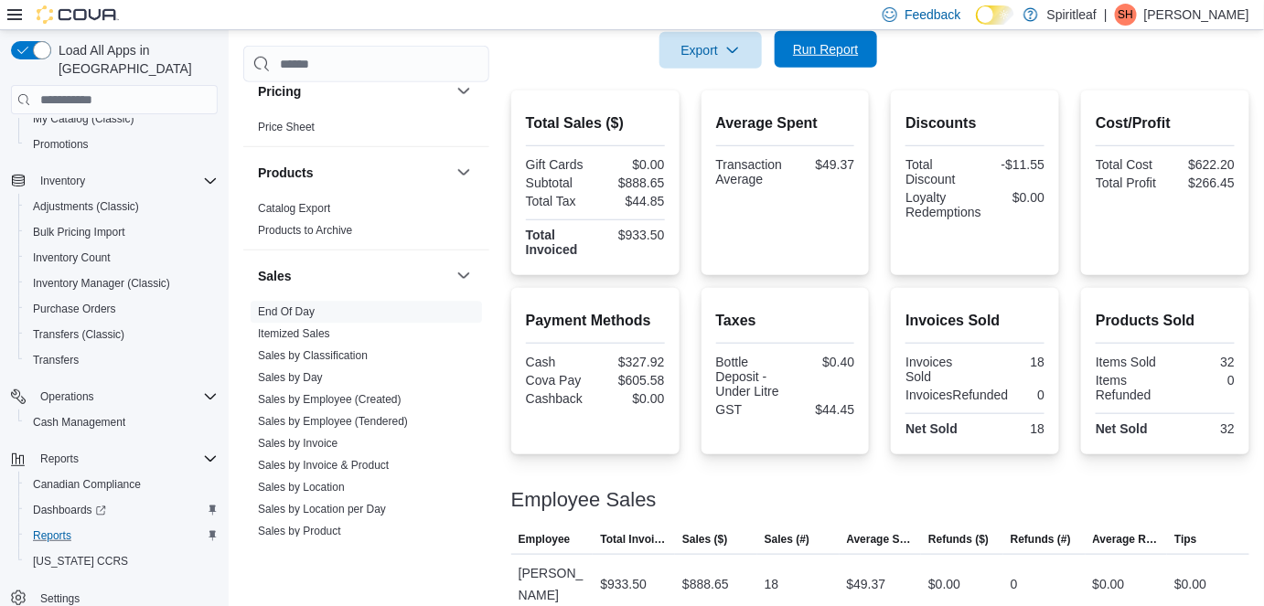
click at [797, 51] on span "Run Report" at bounding box center [826, 49] width 66 height 18
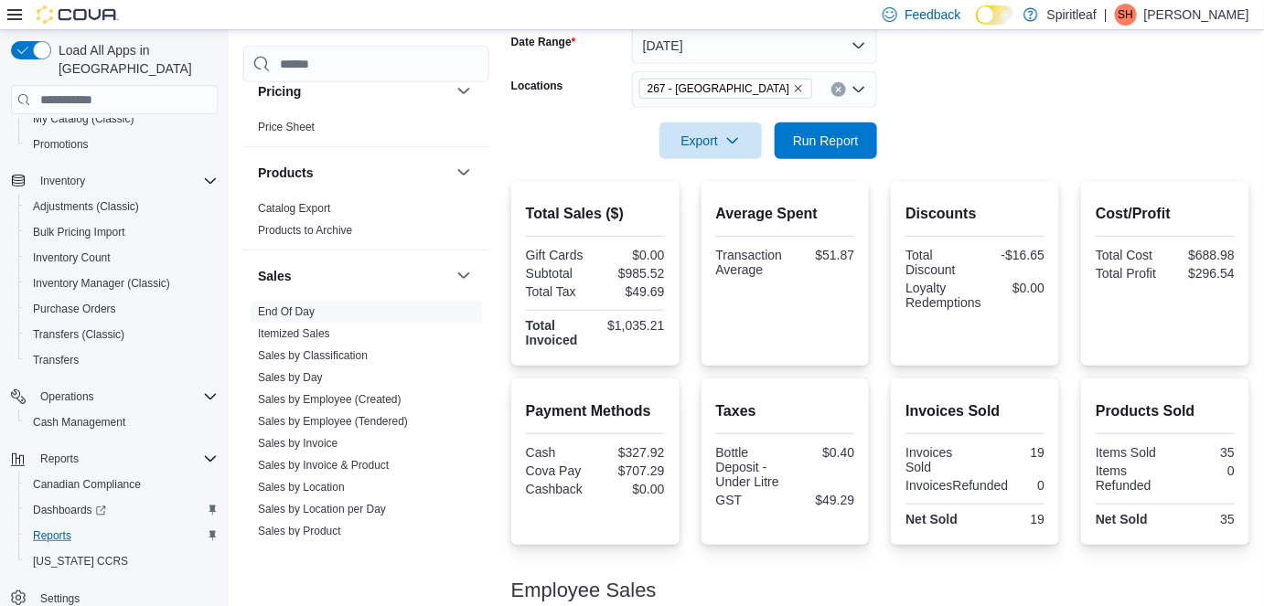
scroll to position [127, 0]
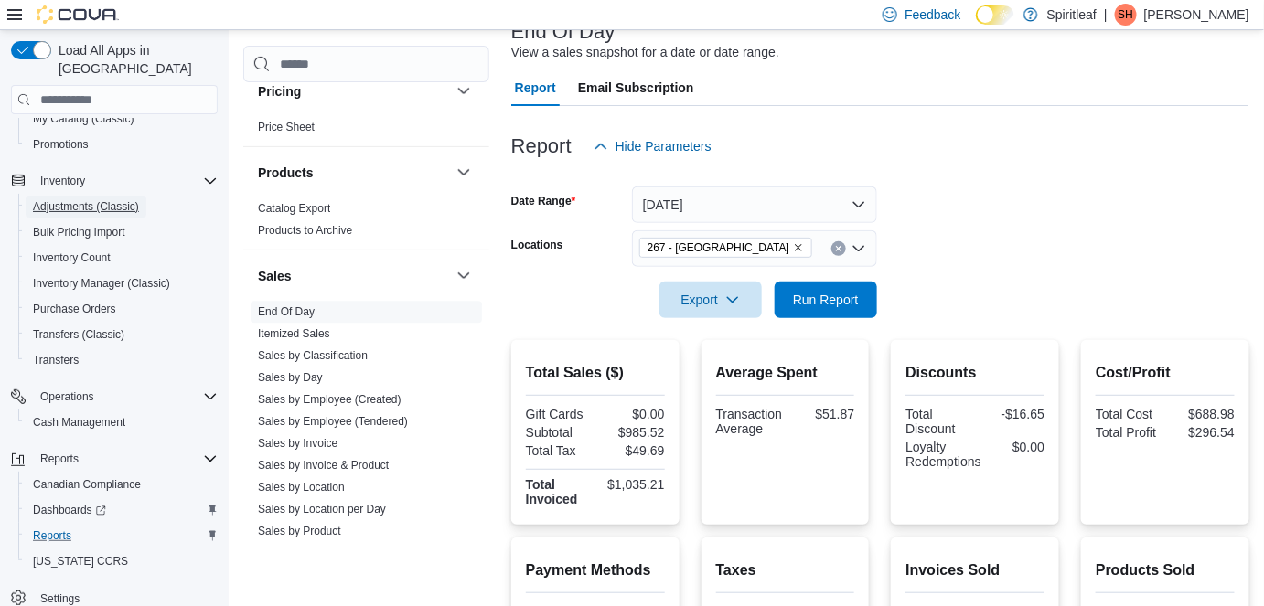
click at [96, 199] on span "Adjustments (Classic)" at bounding box center [86, 206] width 106 height 15
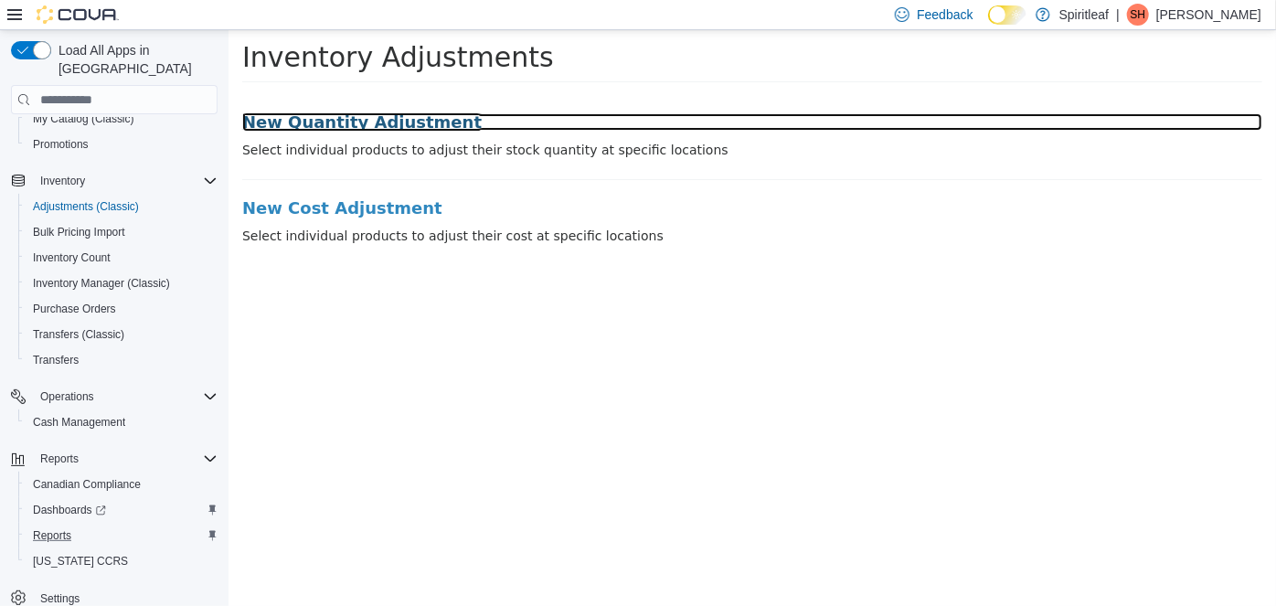
click at [387, 130] on h3 "New Quantity Adjustment" at bounding box center [751, 122] width 1020 height 18
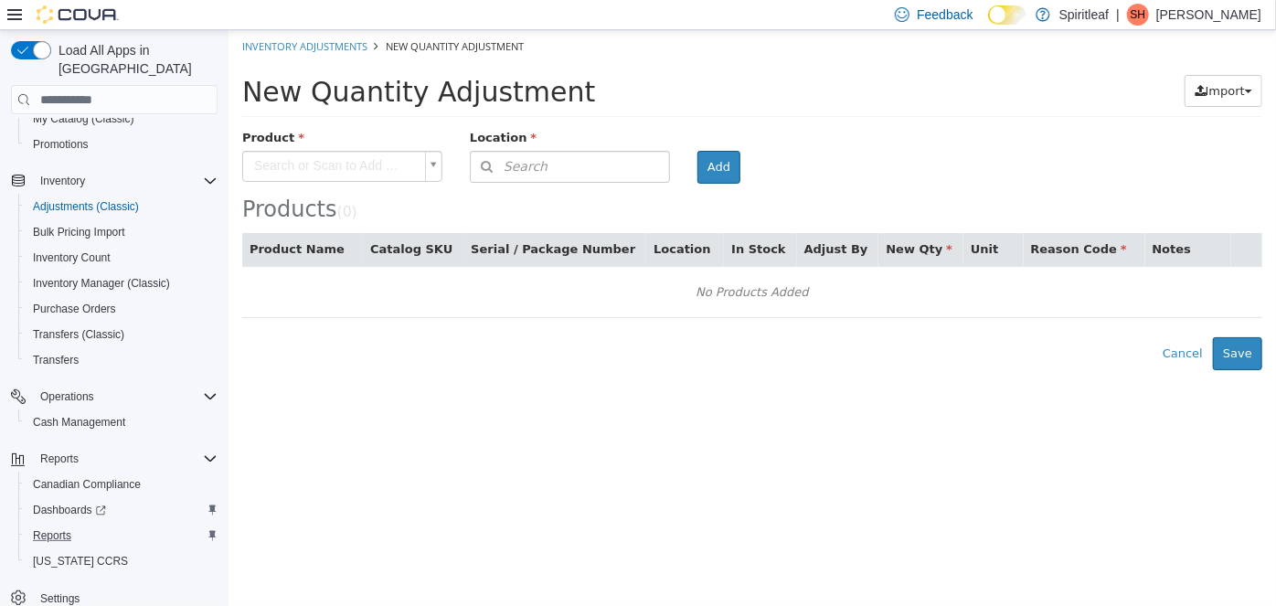
click at [348, 169] on body "× Inventory Adjustments New Quantity Adjustment New Quantity Adjustment Import …" at bounding box center [752, 200] width 1048 height 340
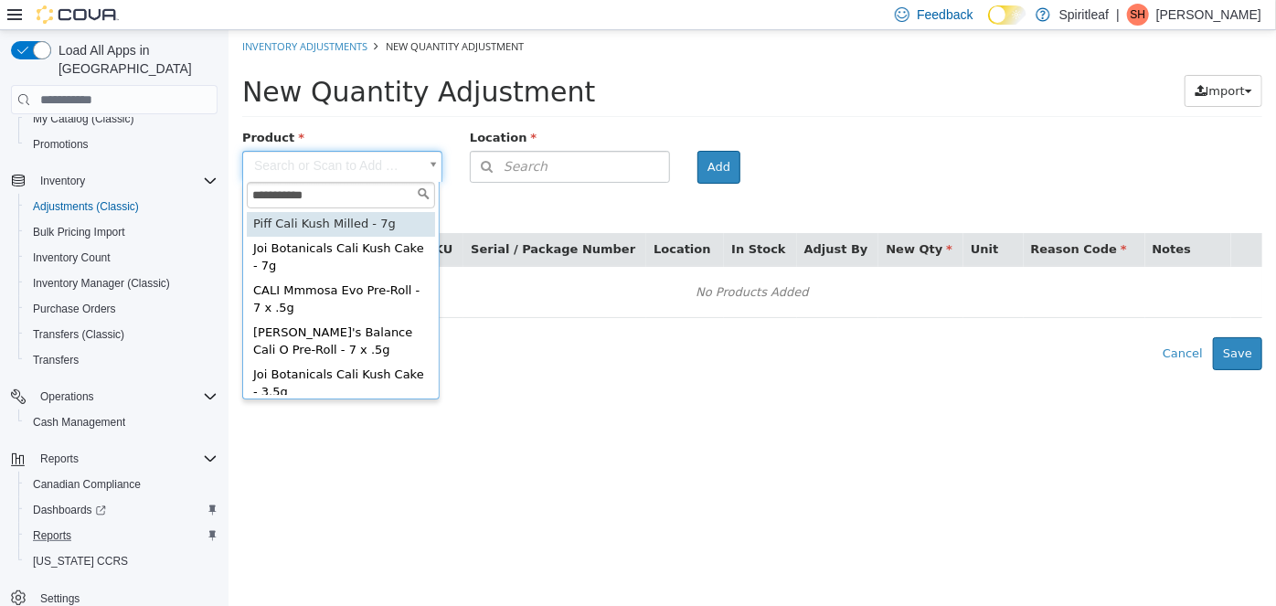
type input "**********"
drag, startPoint x: 389, startPoint y: 214, endPoint x: 403, endPoint y: 212, distance: 13.8
type input "**********"
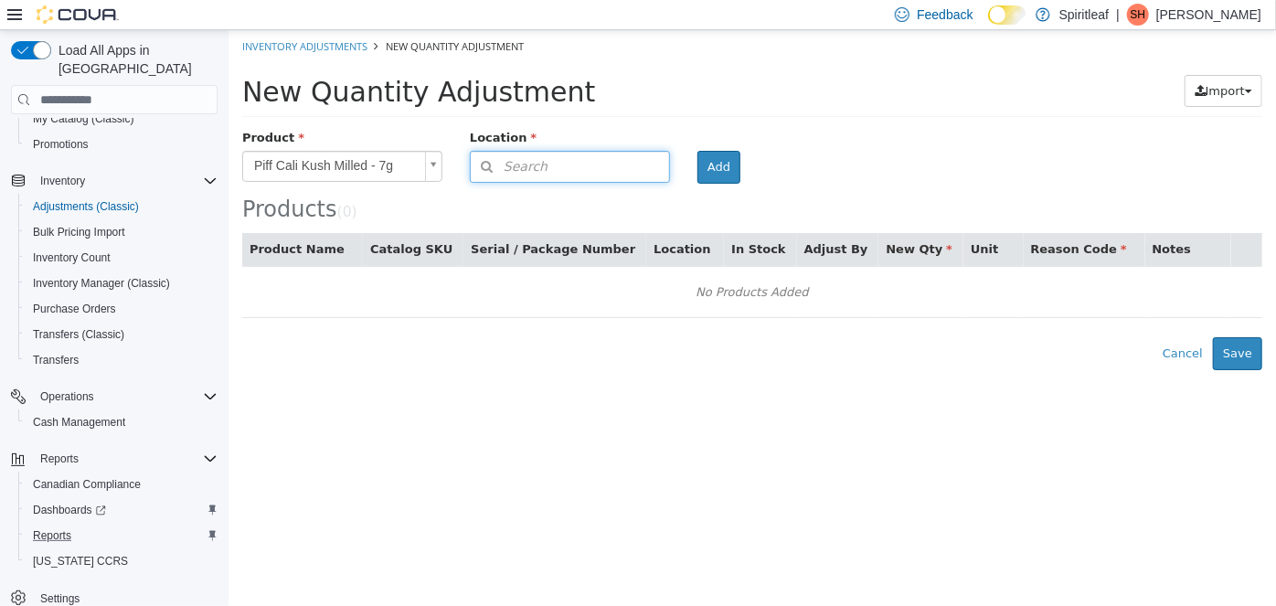
click at [565, 166] on button "Search" at bounding box center [569, 167] width 200 height 32
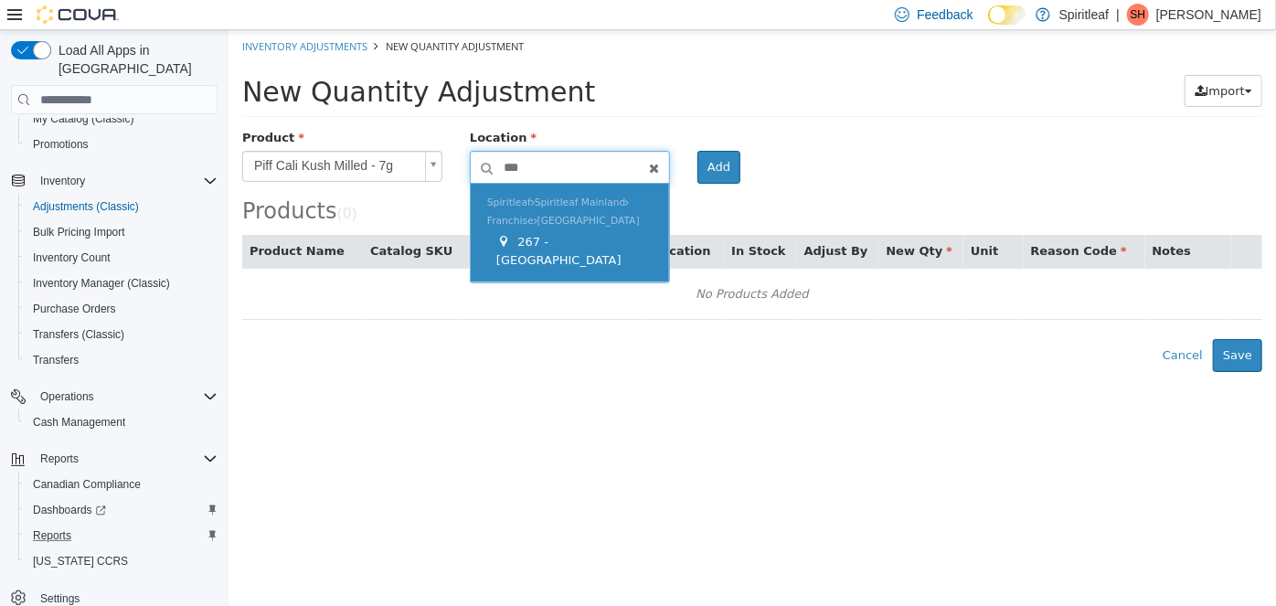
type input "***"
click at [562, 240] on span "267 - [GEOGRAPHIC_DATA]" at bounding box center [558, 251] width 125 height 32
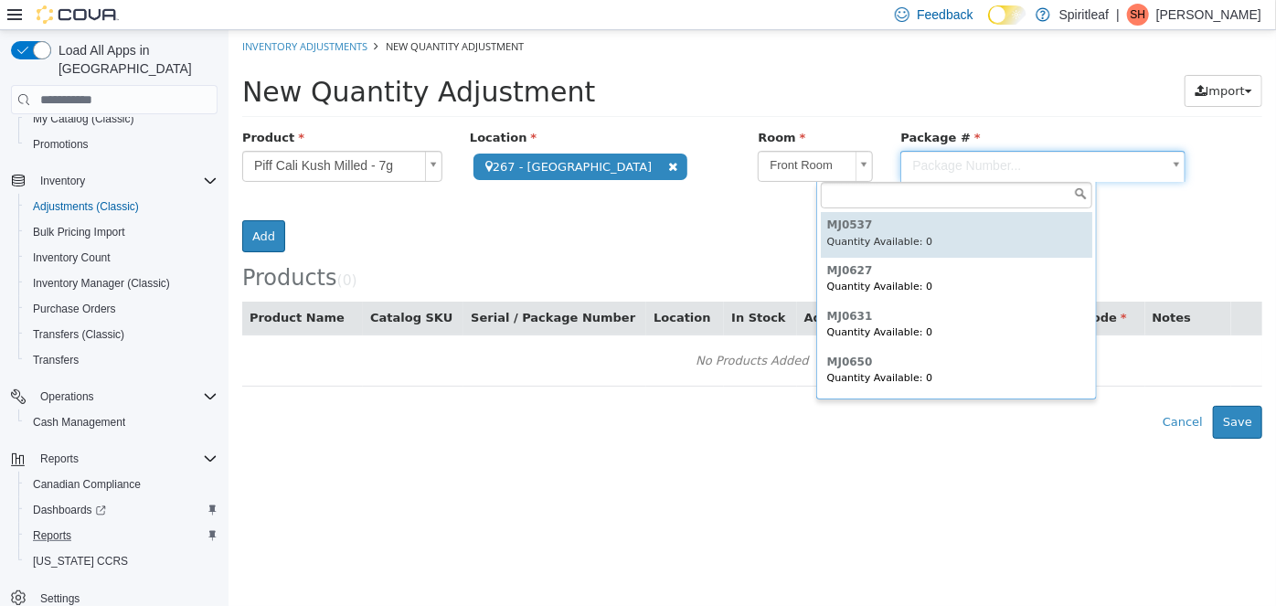
click at [927, 167] on body "**********" at bounding box center [752, 234] width 1048 height 409
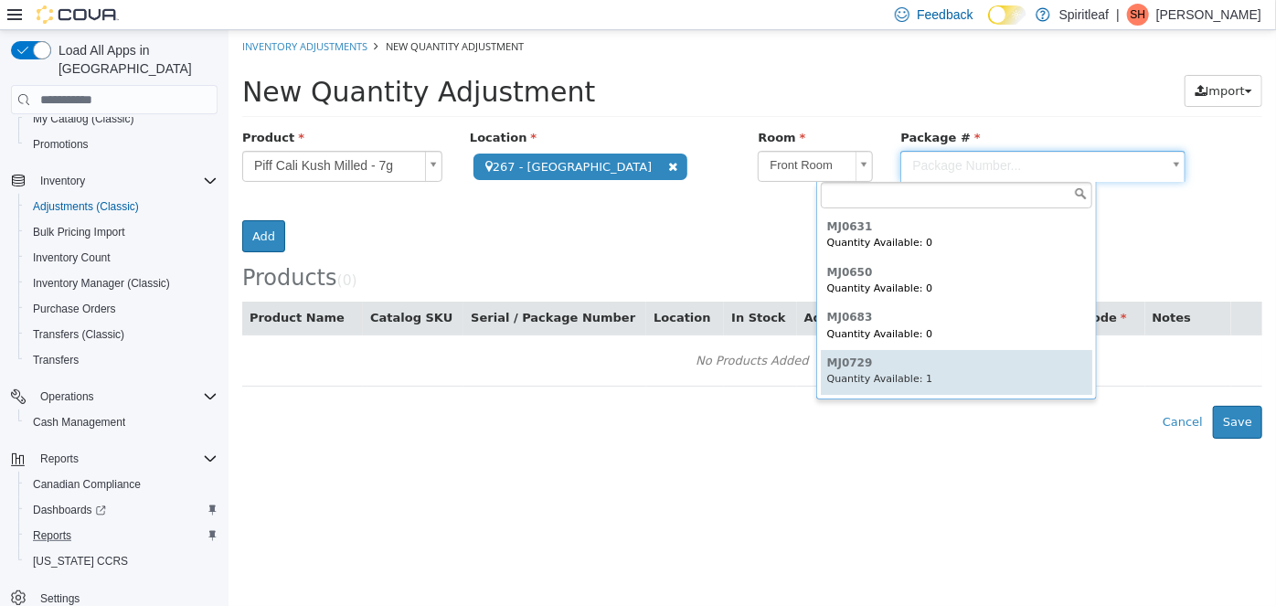
type input "******"
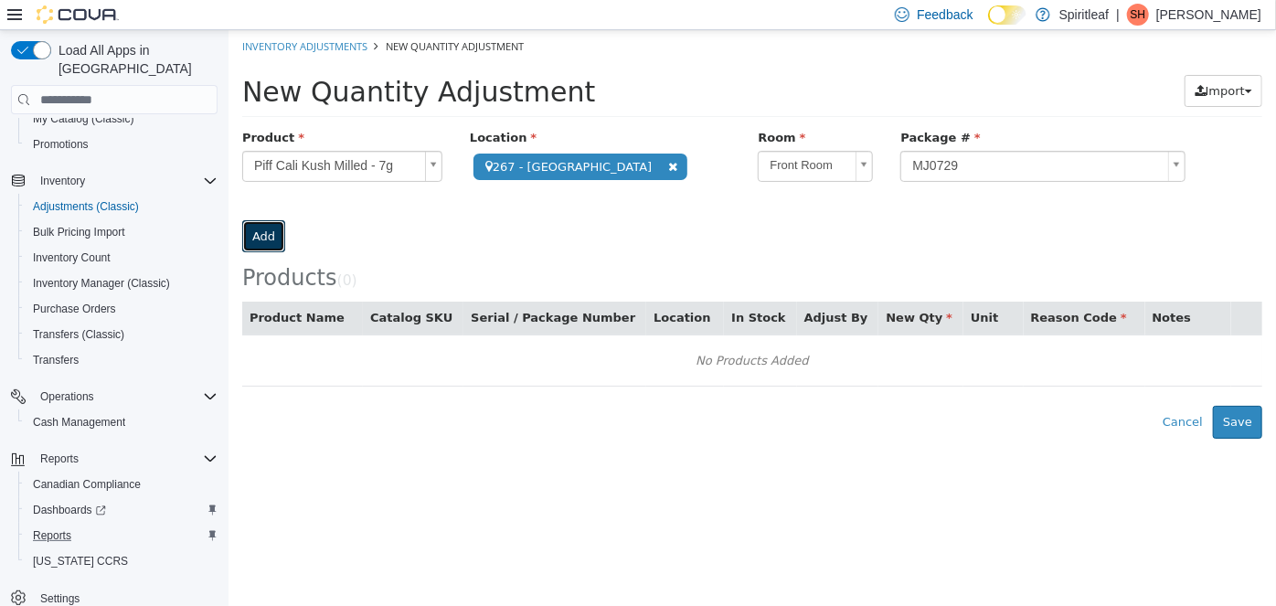
click at [284, 220] on button "Add" at bounding box center [262, 236] width 43 height 33
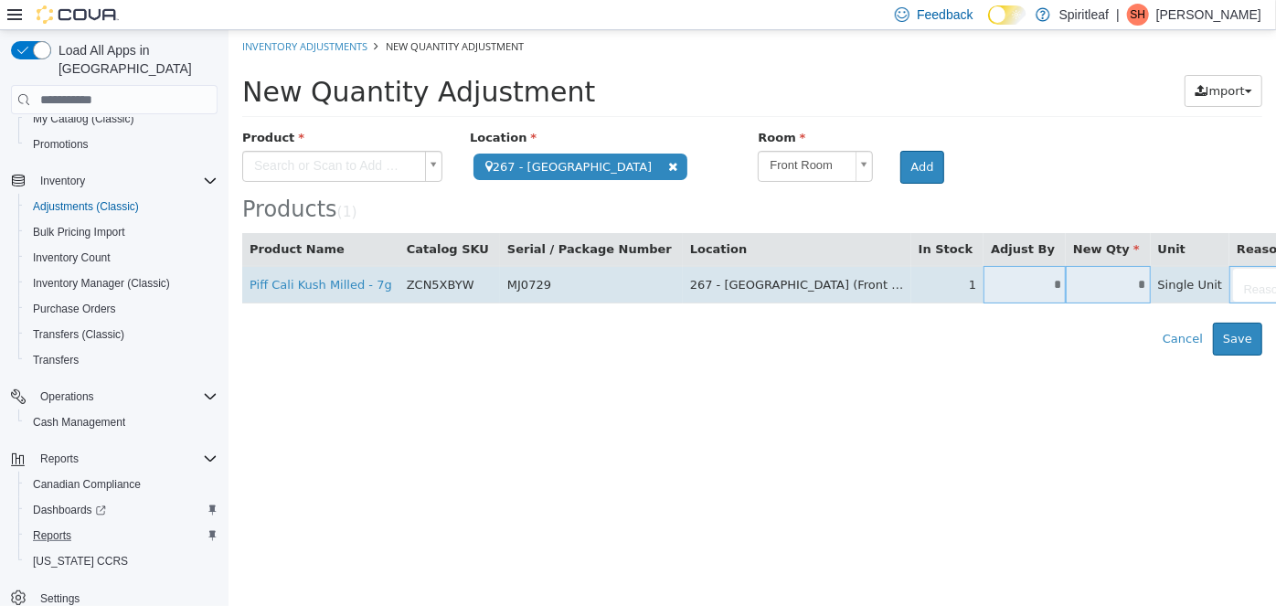
click at [983, 286] on input "*" at bounding box center [1024, 285] width 82 height 14
type input "**"
type input "*"
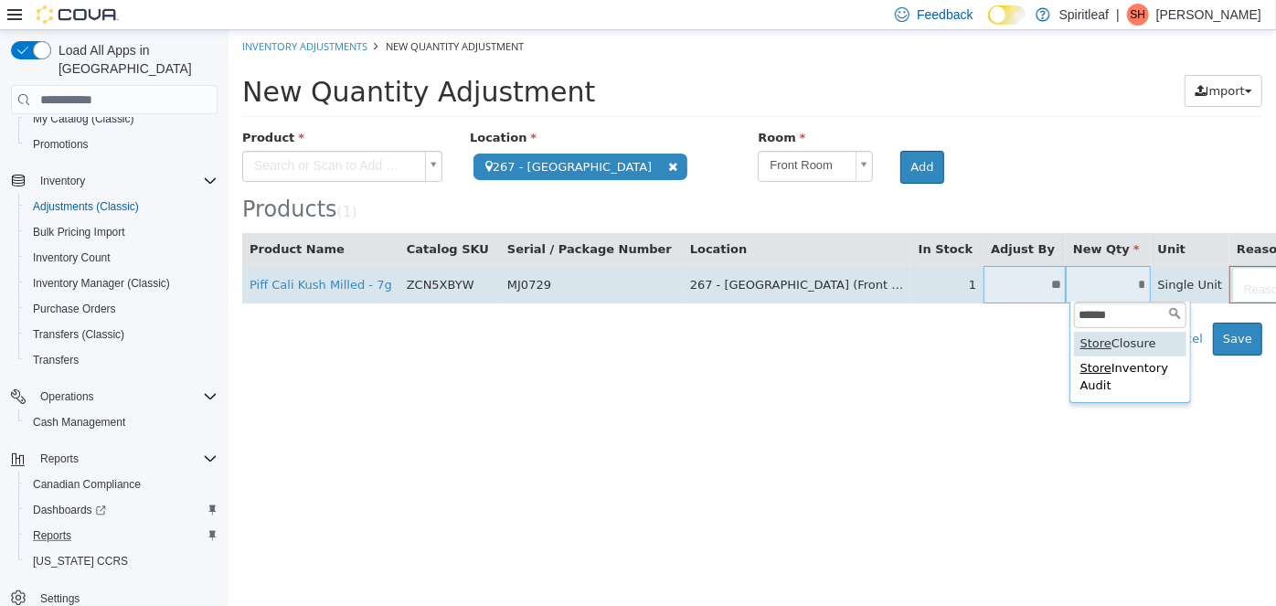
type input "*******"
type input "**********"
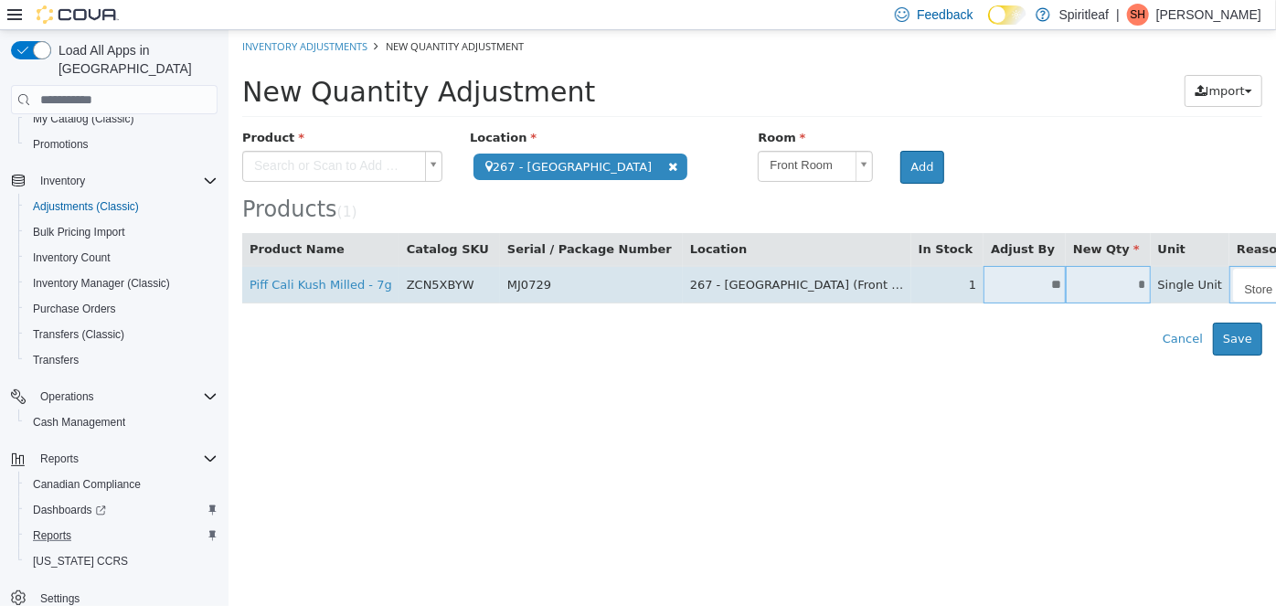
scroll to position [0, 48]
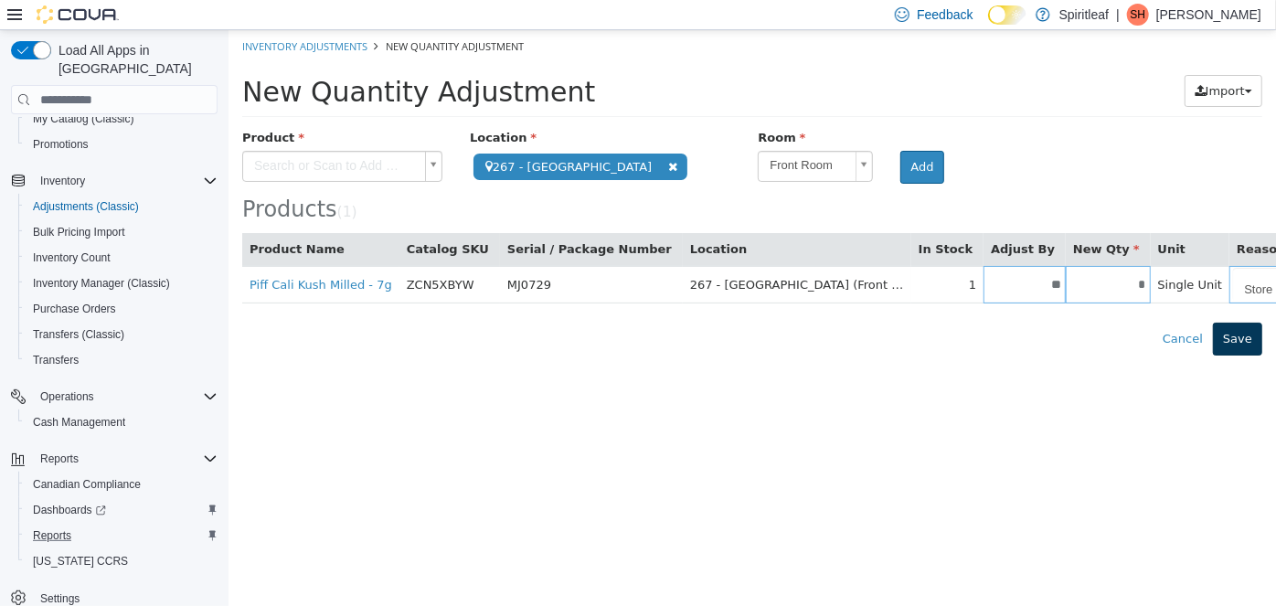
type input "**********"
click at [1242, 334] on button "Save" at bounding box center [1236, 339] width 49 height 33
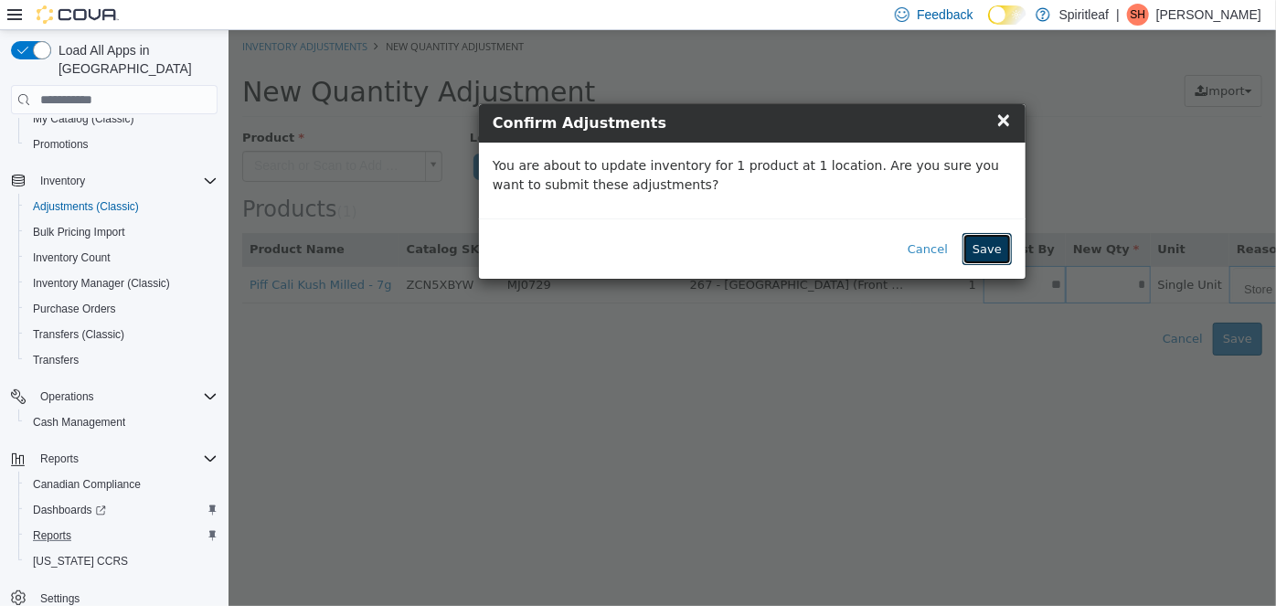
click at [991, 250] on button "Save" at bounding box center [986, 249] width 49 height 33
